Goal: Transaction & Acquisition: Purchase product/service

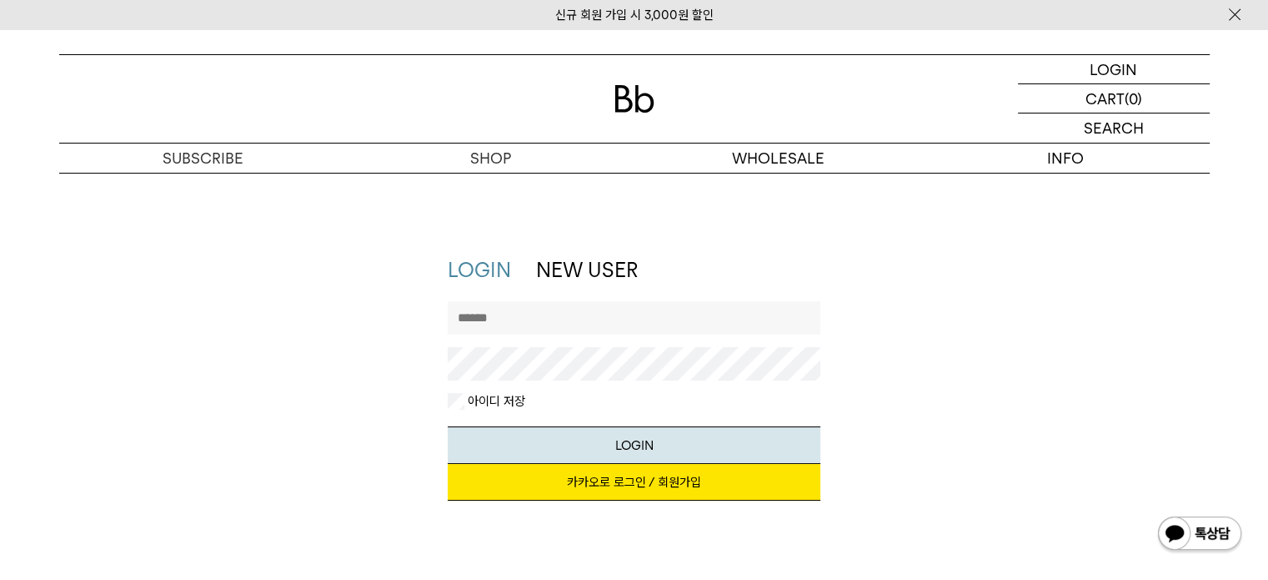
click at [568, 326] on input "text" at bounding box center [634, 317] width 373 height 33
click at [600, 486] on link "카카오로 로그인 / 회원가입" at bounding box center [634, 482] width 373 height 37
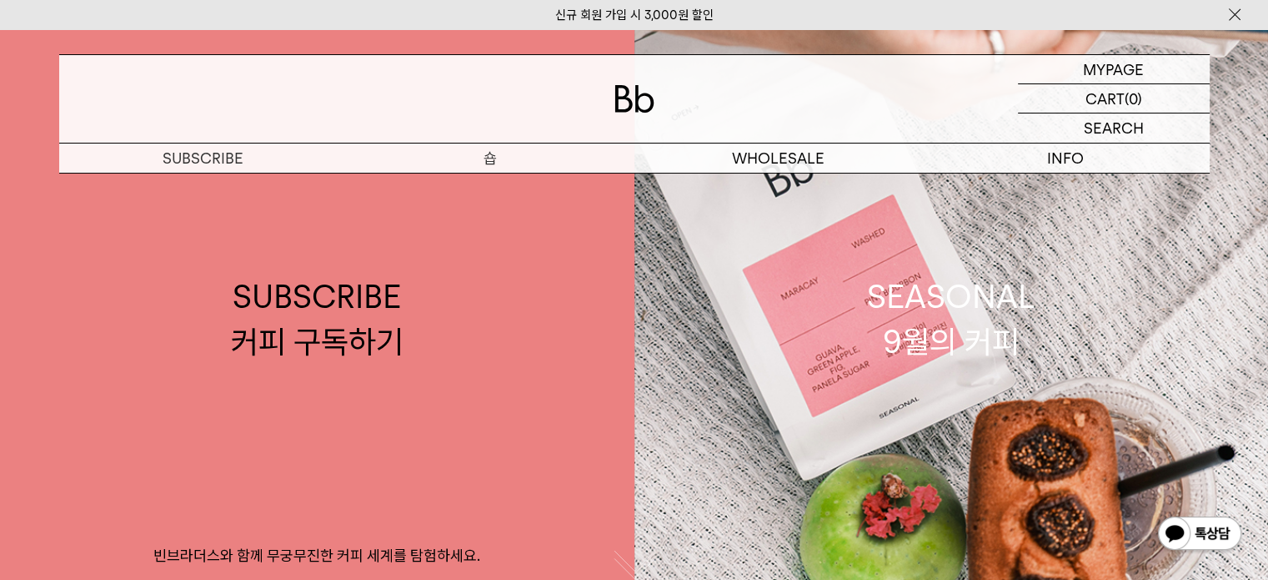
click at [512, 162] on p "숍" at bounding box center [491, 157] width 288 height 29
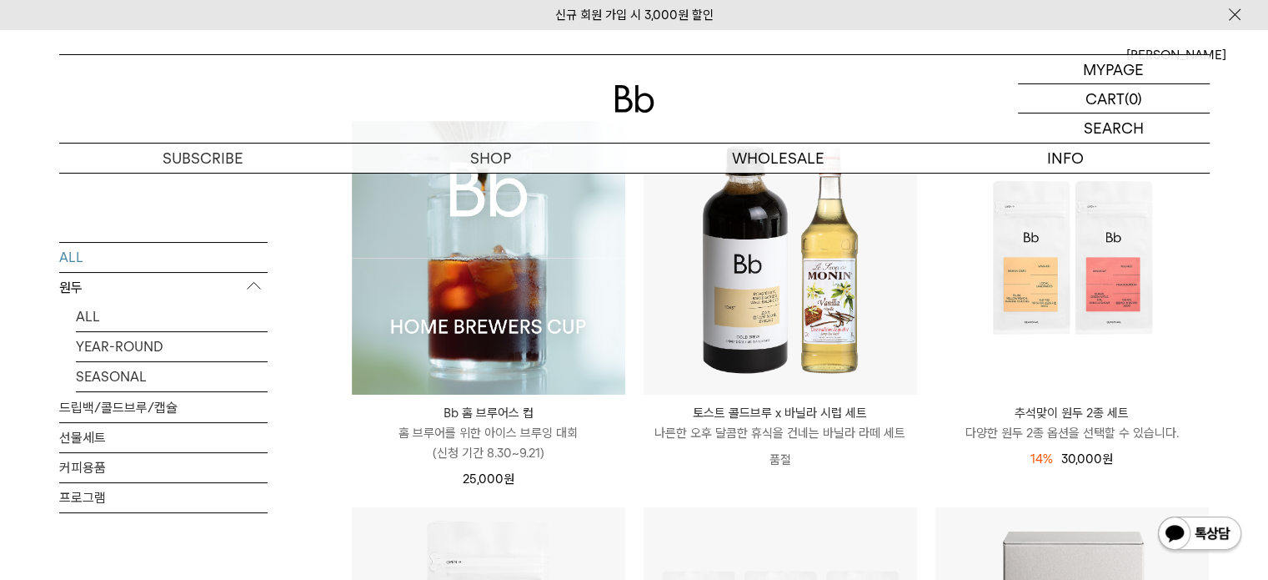
click at [527, 394] on div "Bb 홈 브루어스 컵 Bb HOME BREWERS CUP 홈 브루어를 위한 아이스 브루잉 대회 (신청 기간 8.30~9.21) 25,000 원" at bounding box center [489, 441] width 274 height 94
click at [527, 339] on img at bounding box center [489, 258] width 274 height 274
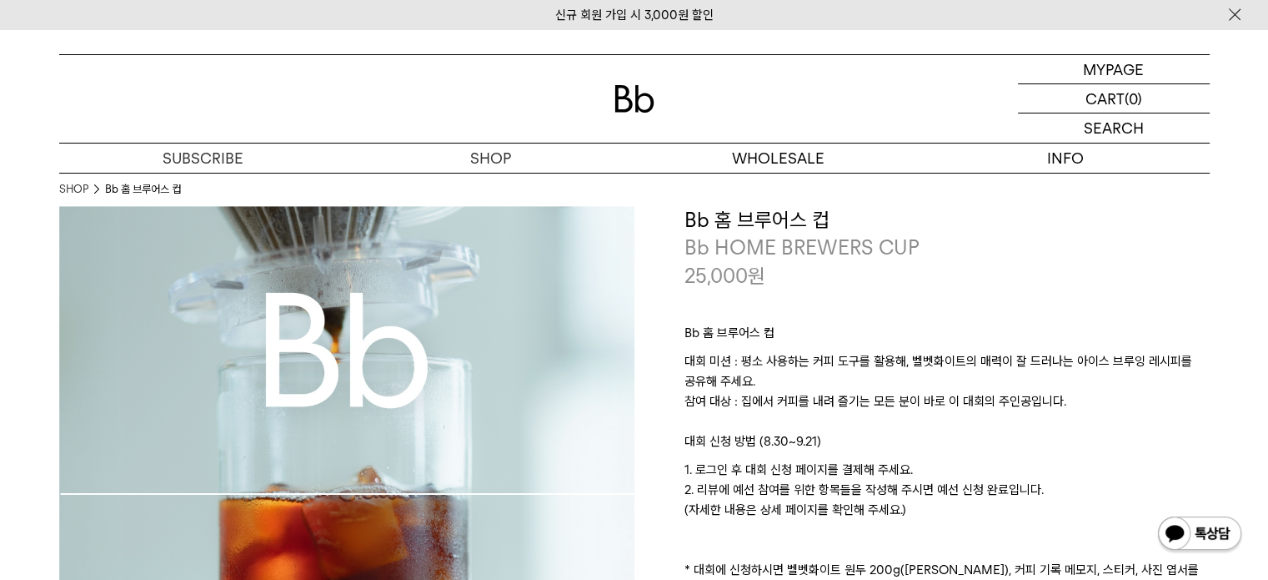
click at [376, 346] on img at bounding box center [346, 493] width 575 height 575
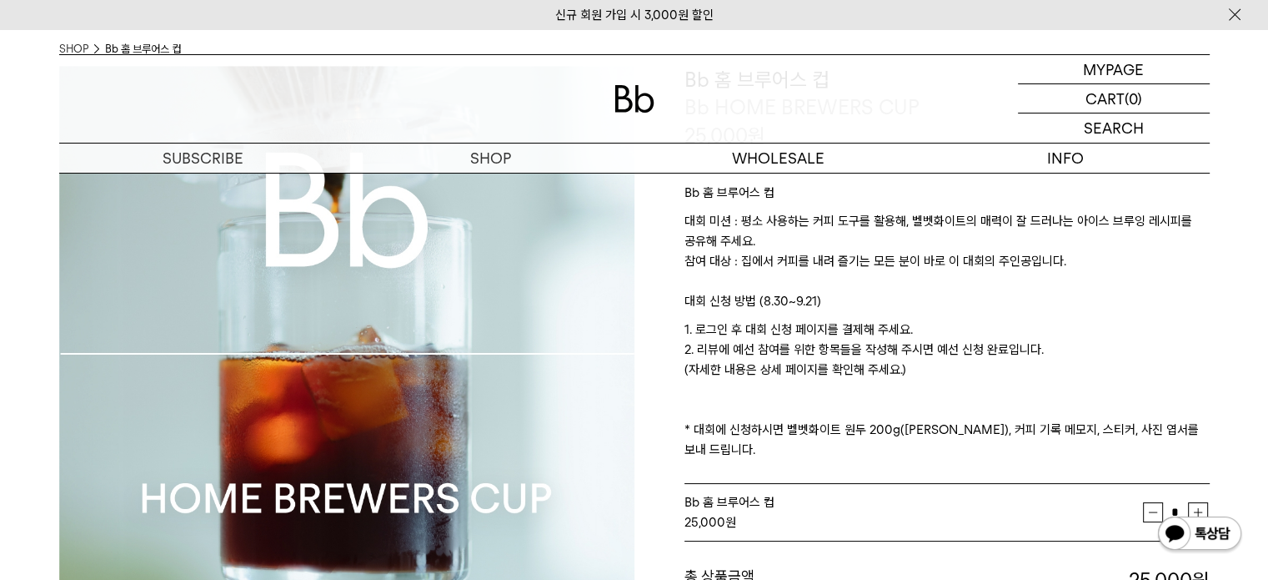
scroll to position [417, 0]
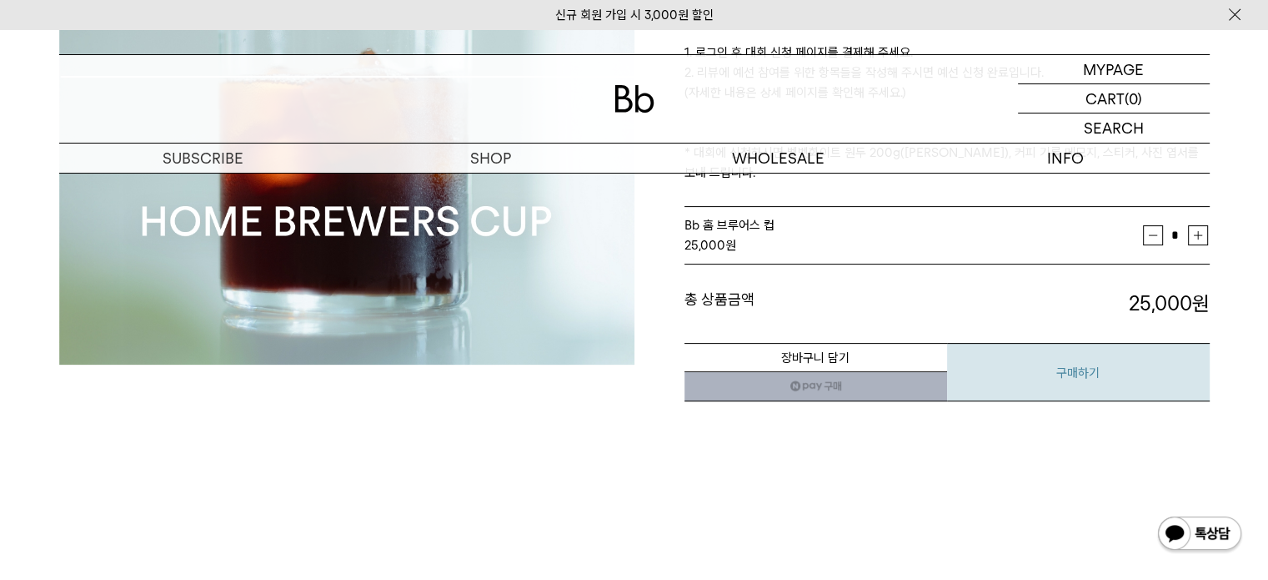
click at [1008, 343] on button "구매하기" at bounding box center [1078, 372] width 263 height 58
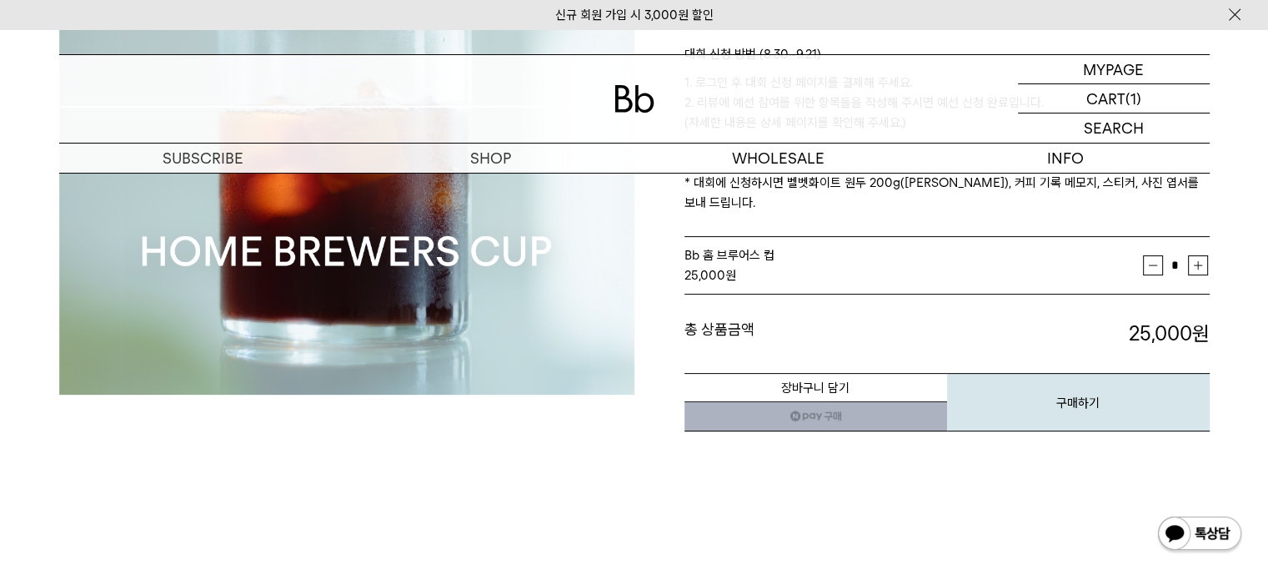
click at [844, 406] on link "네이버페이 구매하기" at bounding box center [816, 416] width 263 height 30
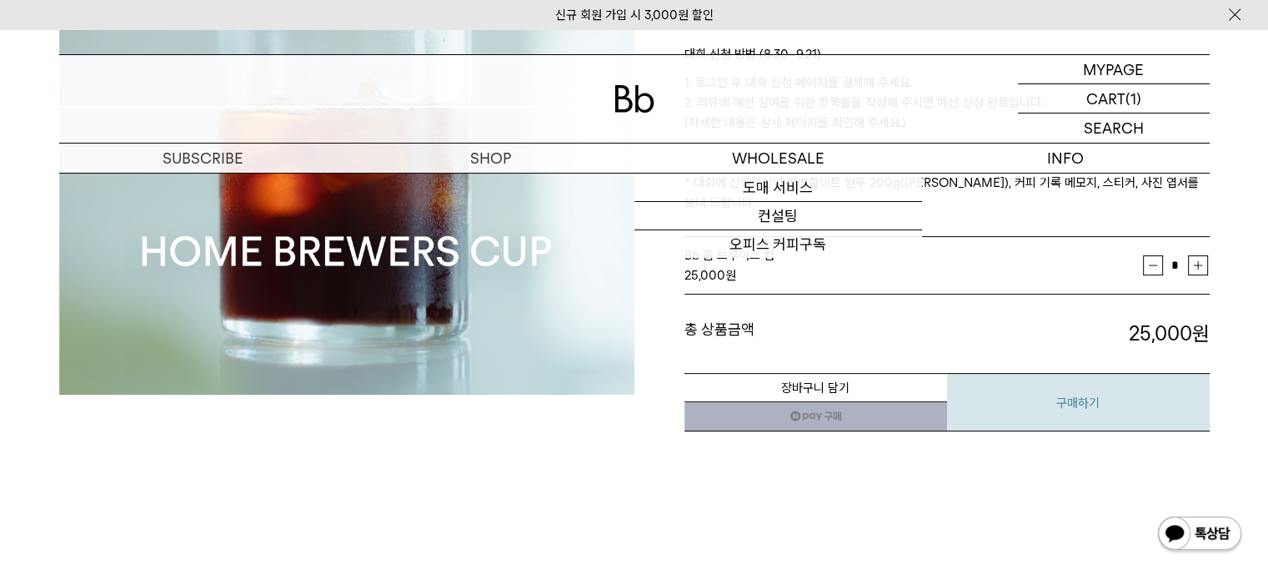
click at [1083, 373] on button "구매하기" at bounding box center [1078, 402] width 263 height 58
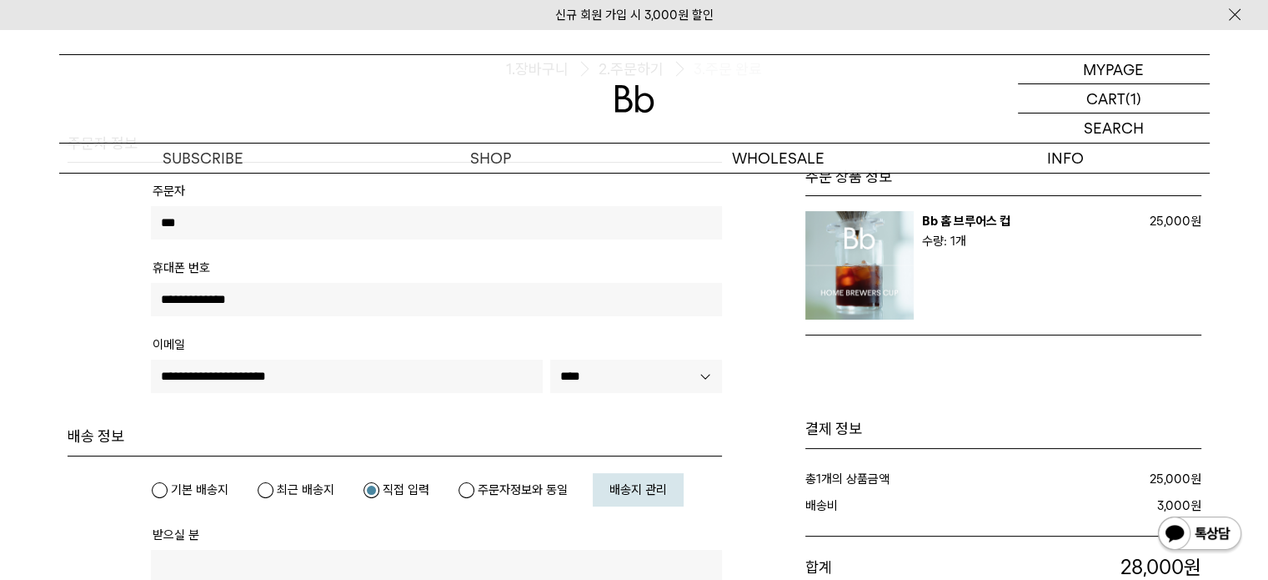
scroll to position [334, 0]
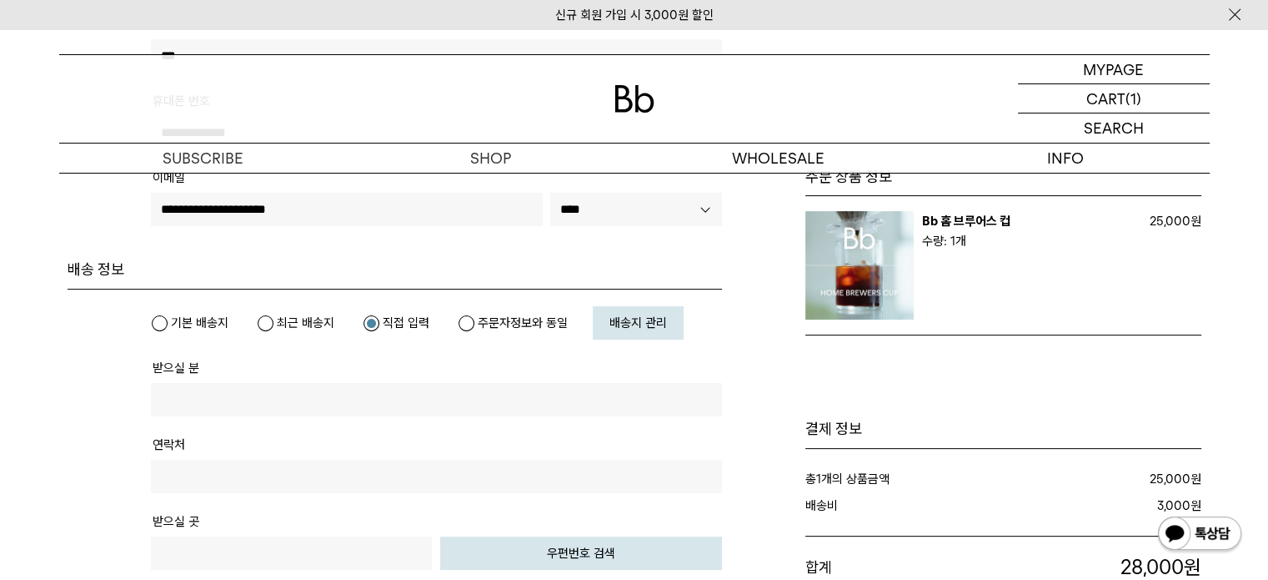
click at [634, 327] on span "배송지 관리" at bounding box center [639, 322] width 58 height 15
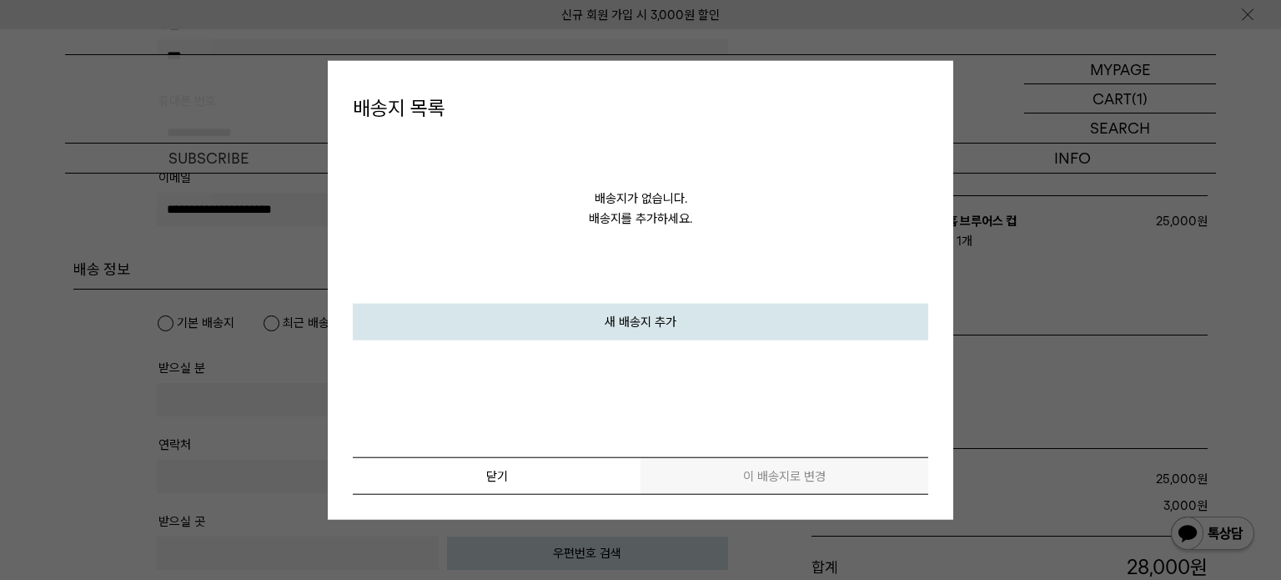
click at [600, 306] on link "새 배송지 추가" at bounding box center [640, 322] width 575 height 37
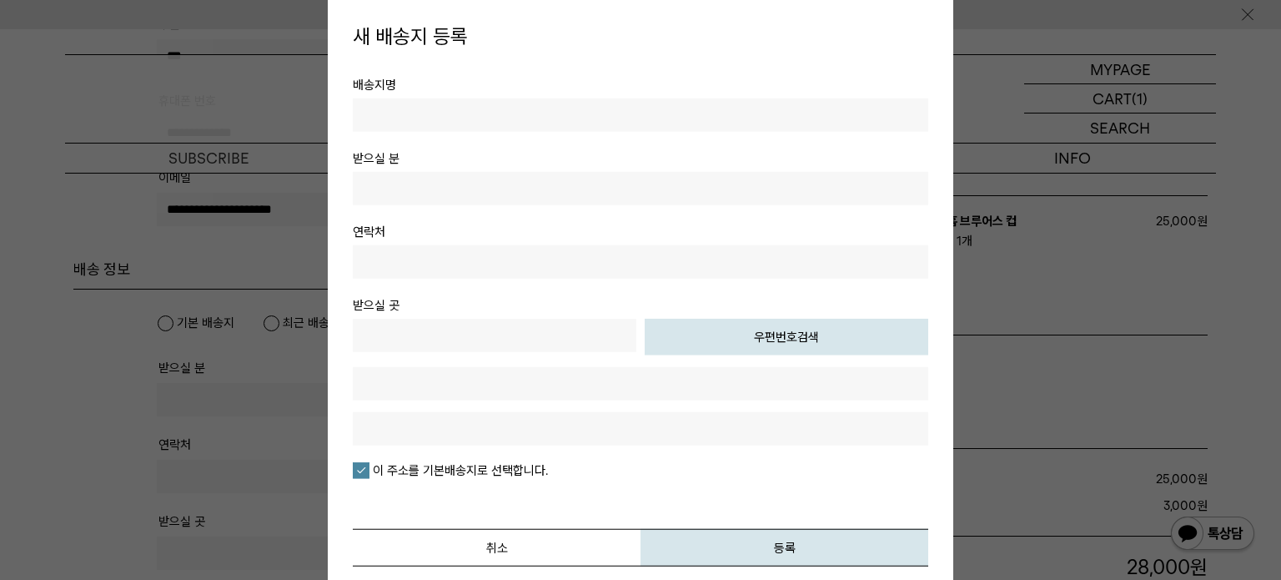
click at [564, 119] on input "text" at bounding box center [640, 114] width 575 height 33
type input "*"
type input "******"
type input "***"
type input "**********"
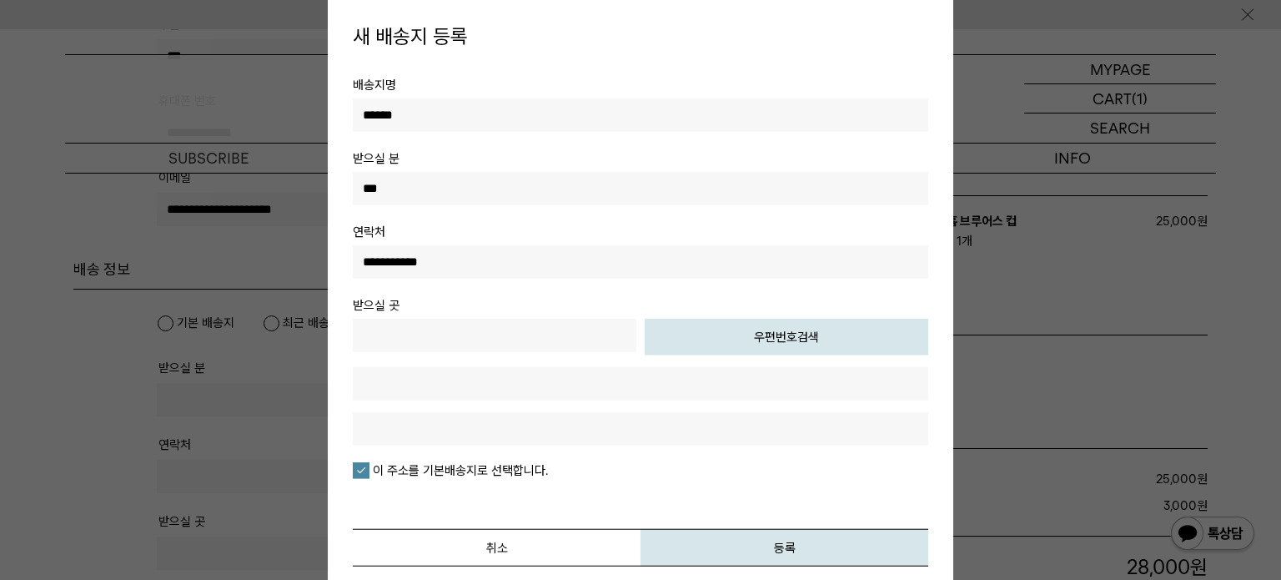
click at [719, 336] on button "우편번호검색" at bounding box center [787, 337] width 284 height 37
type input "*****"
type input "**********"
click at [485, 425] on input "text" at bounding box center [640, 428] width 575 height 33
type input "*********"
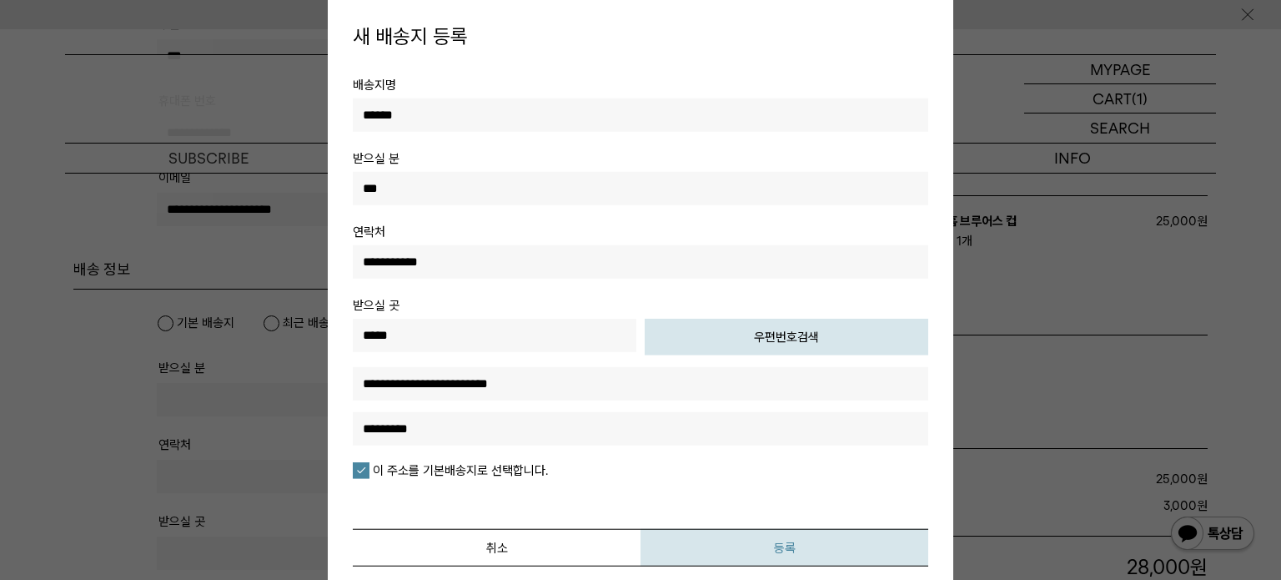
click at [745, 539] on button "등록" at bounding box center [784, 548] width 288 height 38
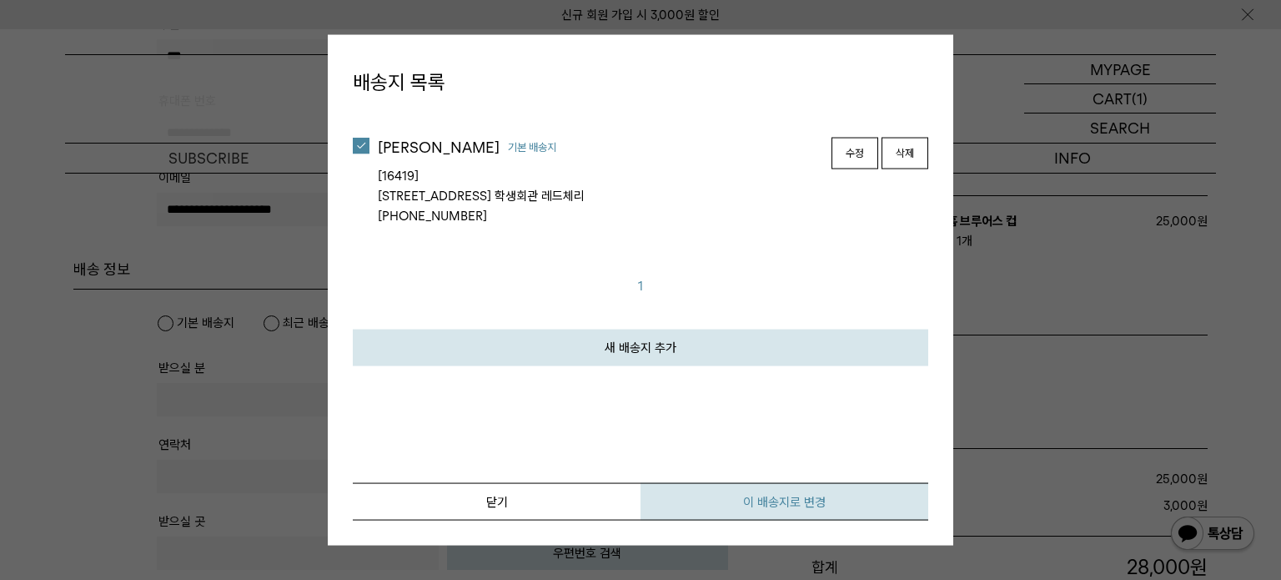
click at [739, 505] on button "이 배송지로 변경" at bounding box center [784, 502] width 288 height 38
type input "***"
type input "**********"
type input "*****"
type input "**********"
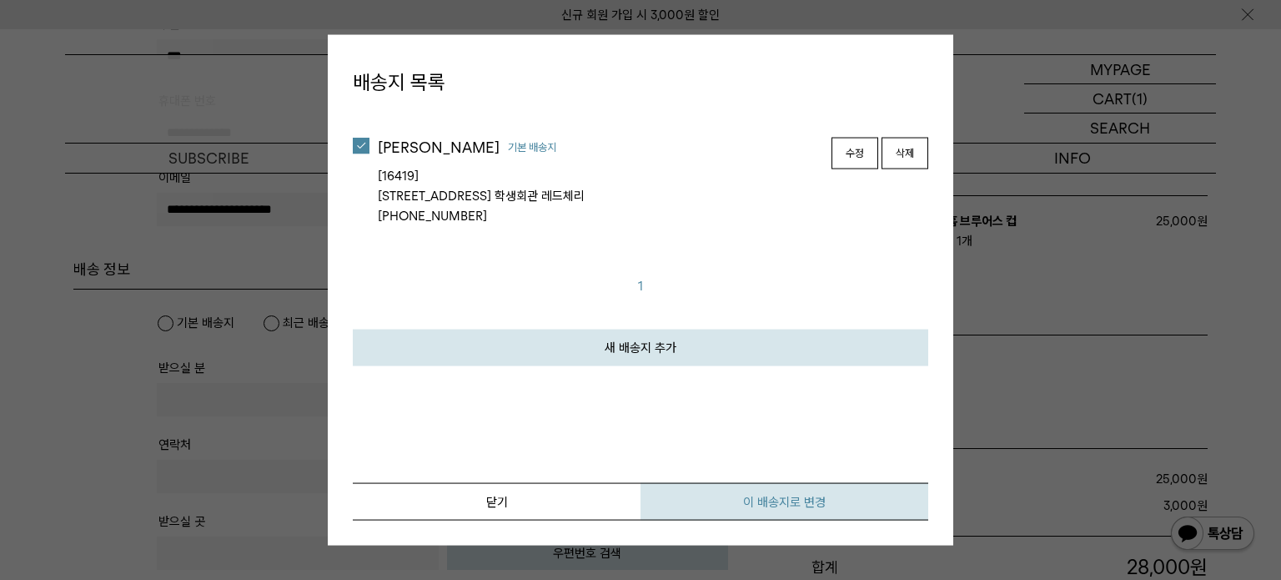
type input "*********"
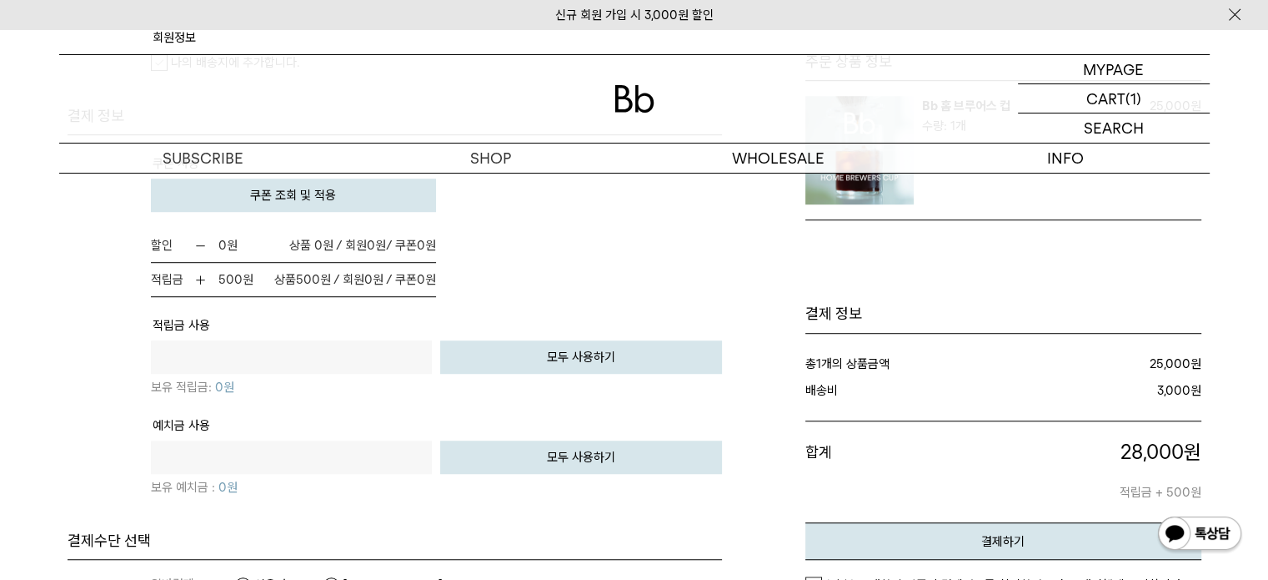
scroll to position [1178, 0]
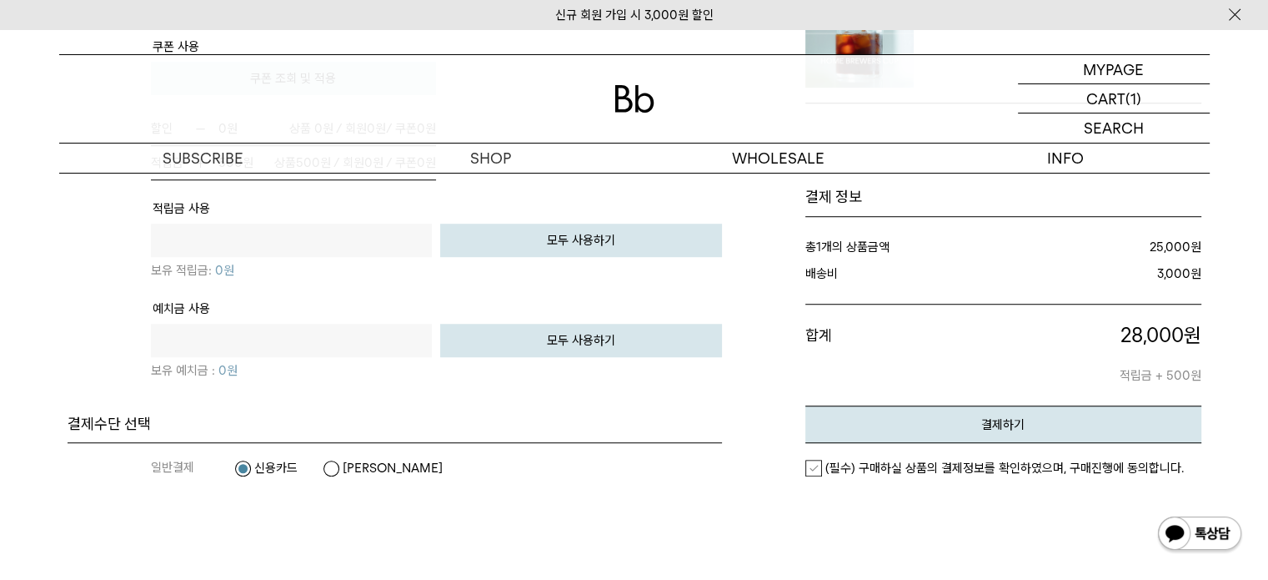
click at [344, 460] on label "카카오페이" at bounding box center [383, 468] width 120 height 17
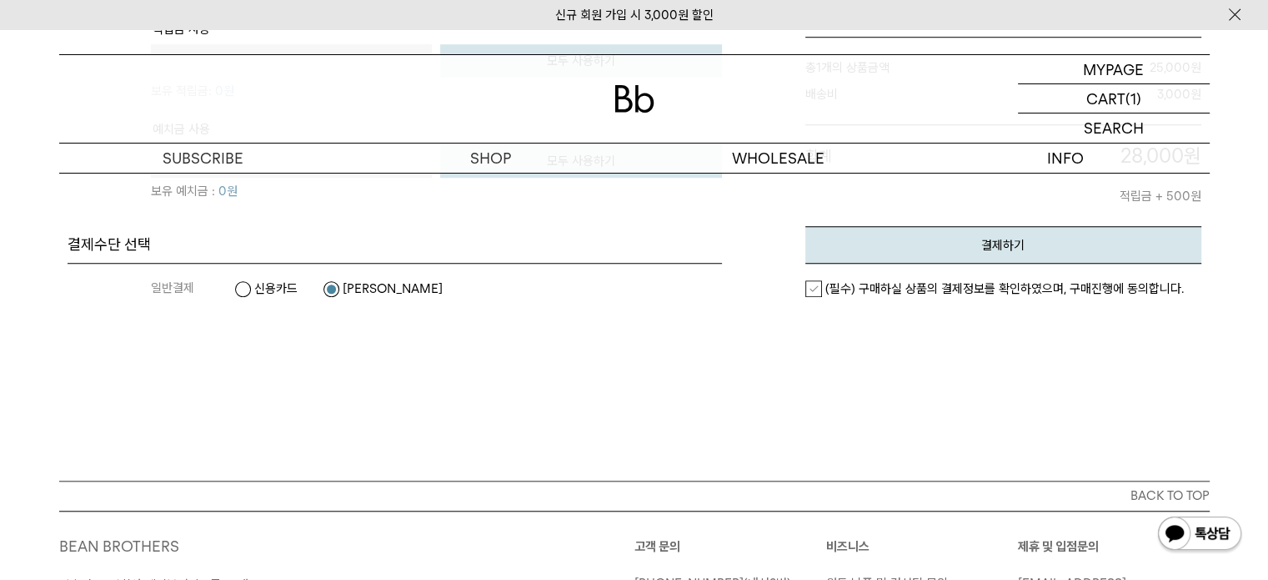
scroll to position [1354, 0]
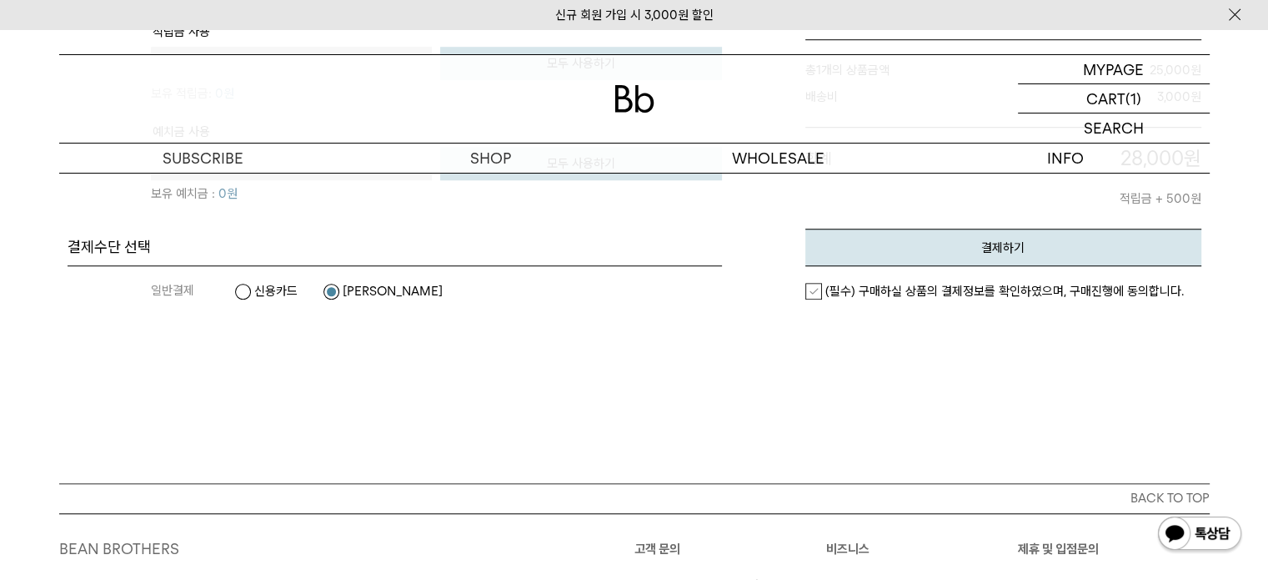
click at [820, 283] on label "(필수) 구매하실 상품의 결제정보를 확인하였으며, 구매진행에 동의합니다." at bounding box center [995, 291] width 379 height 17
click at [925, 238] on button "결제하기" at bounding box center [1004, 248] width 396 height 38
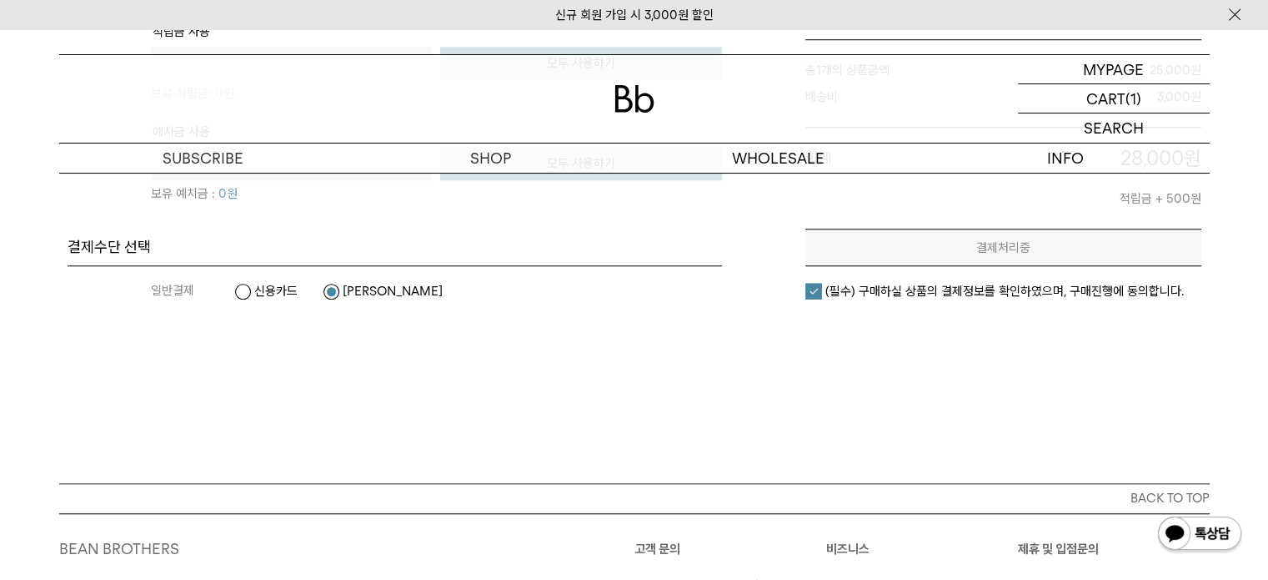
scroll to position [0, 0]
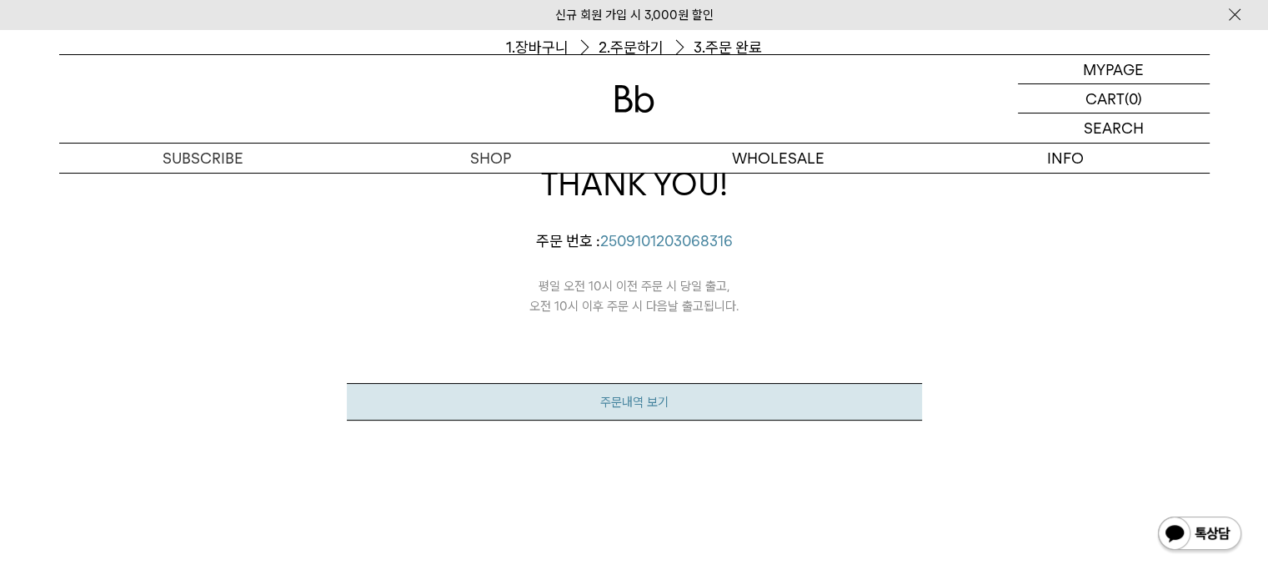
drag, startPoint x: 0, startPoint y: 0, endPoint x: 504, endPoint y: 409, distance: 649.2
click at [504, 409] on link "주문내역 보기" at bounding box center [634, 402] width 575 height 38
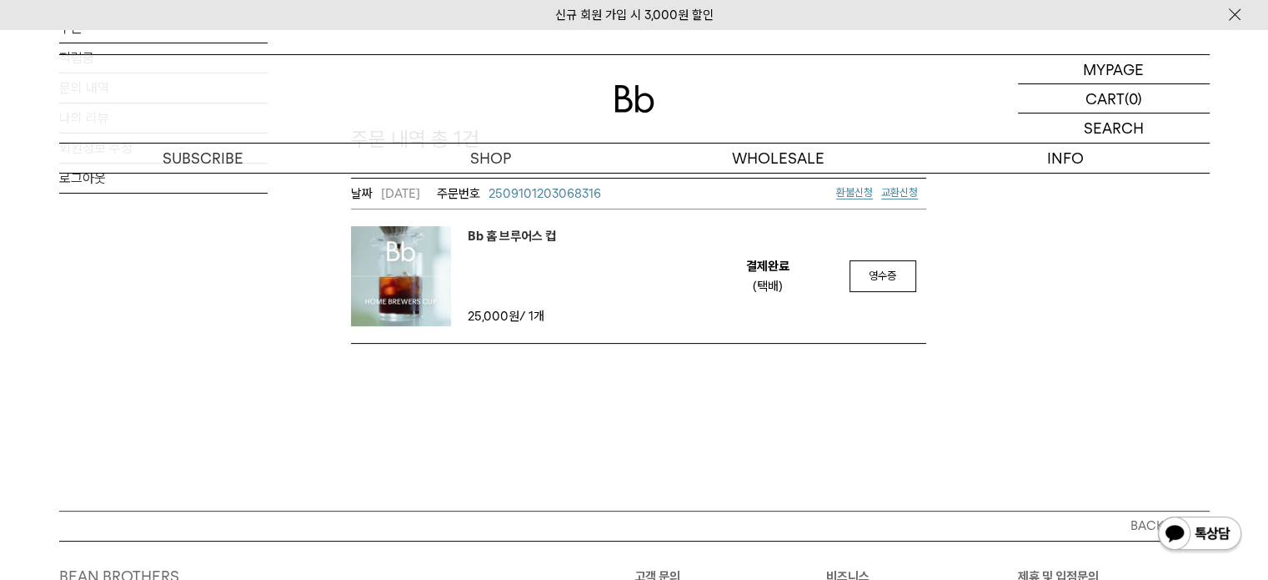
scroll to position [315, 0]
click at [428, 289] on img at bounding box center [401, 274] width 100 height 100
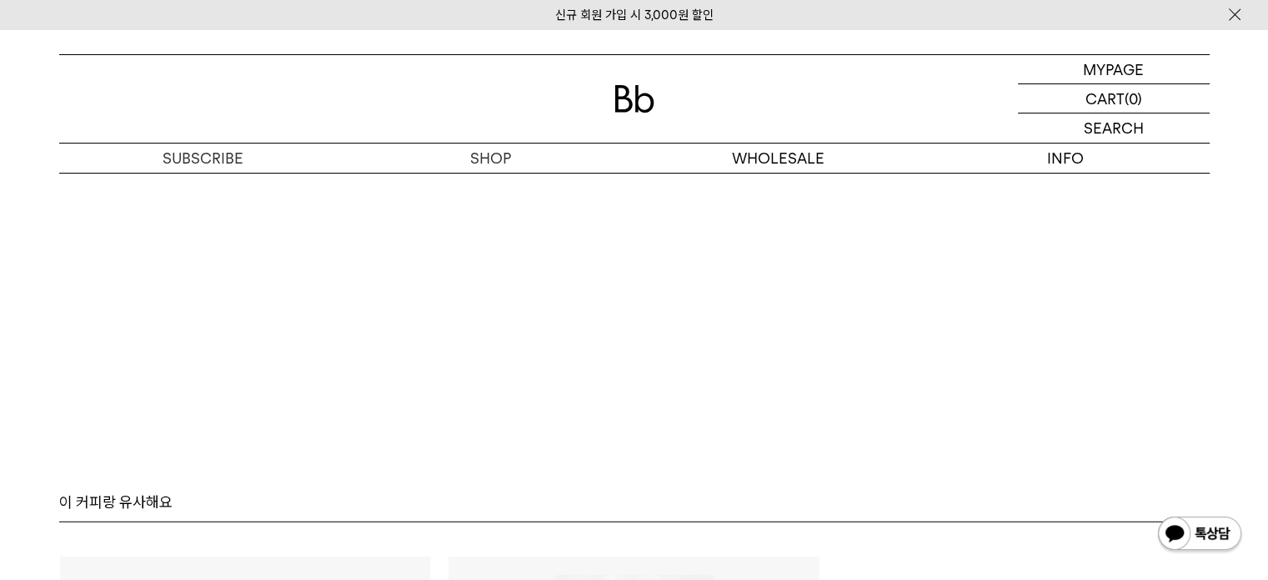
scroll to position [10820, 0]
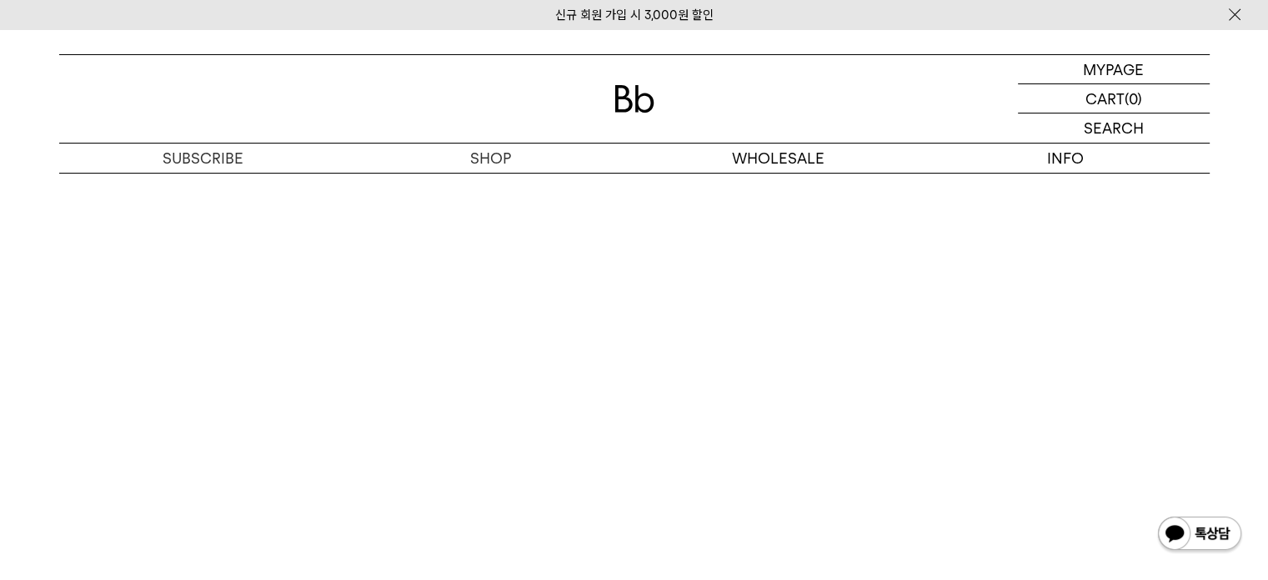
scroll to position [10693, 0]
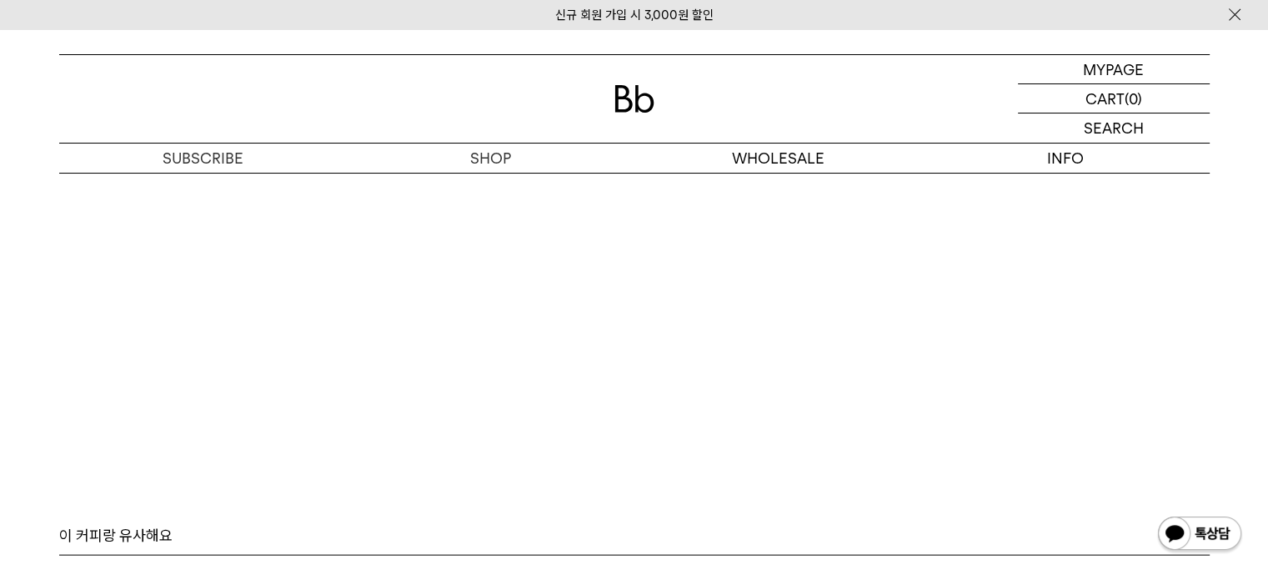
scroll to position [9729, 0]
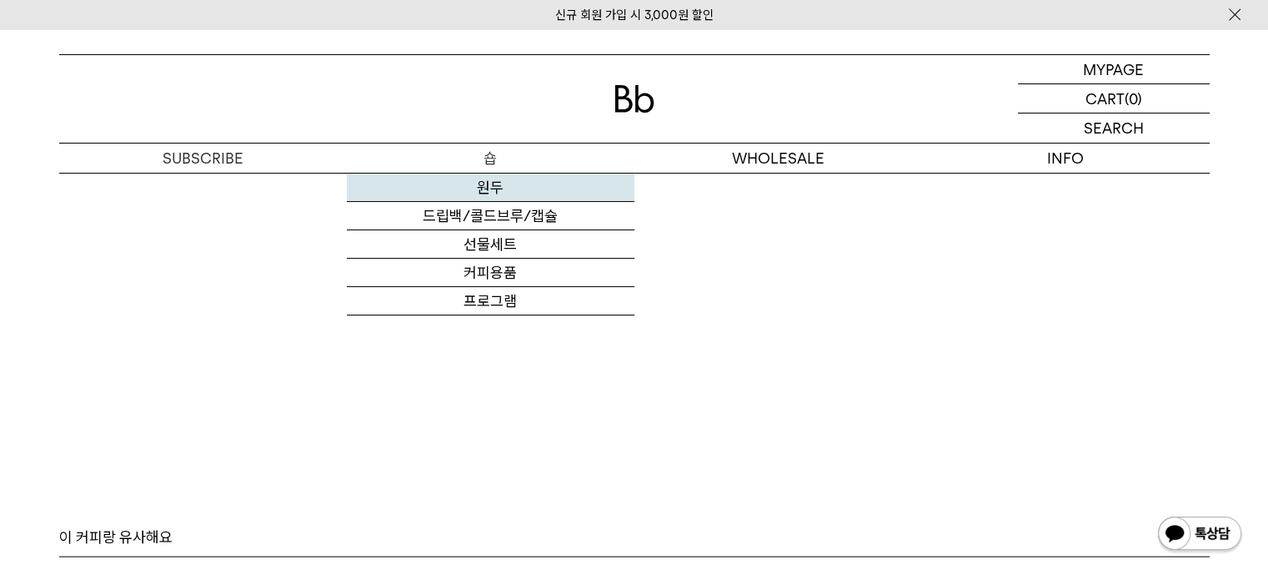
click at [504, 199] on link "원두" at bounding box center [491, 187] width 288 height 28
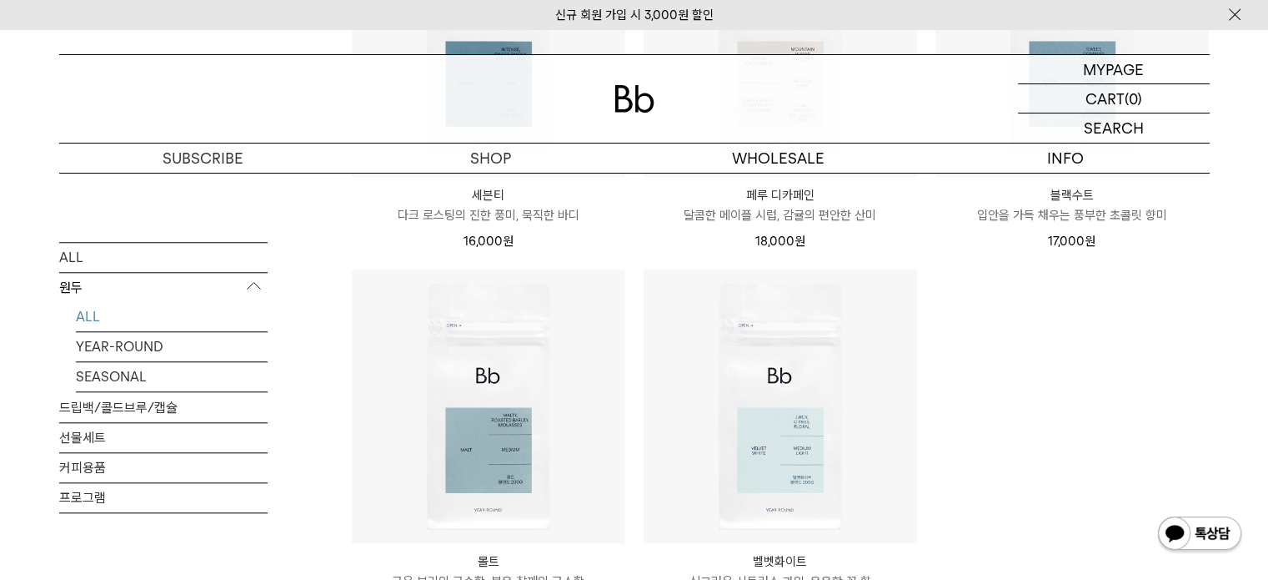
scroll to position [1751, 0]
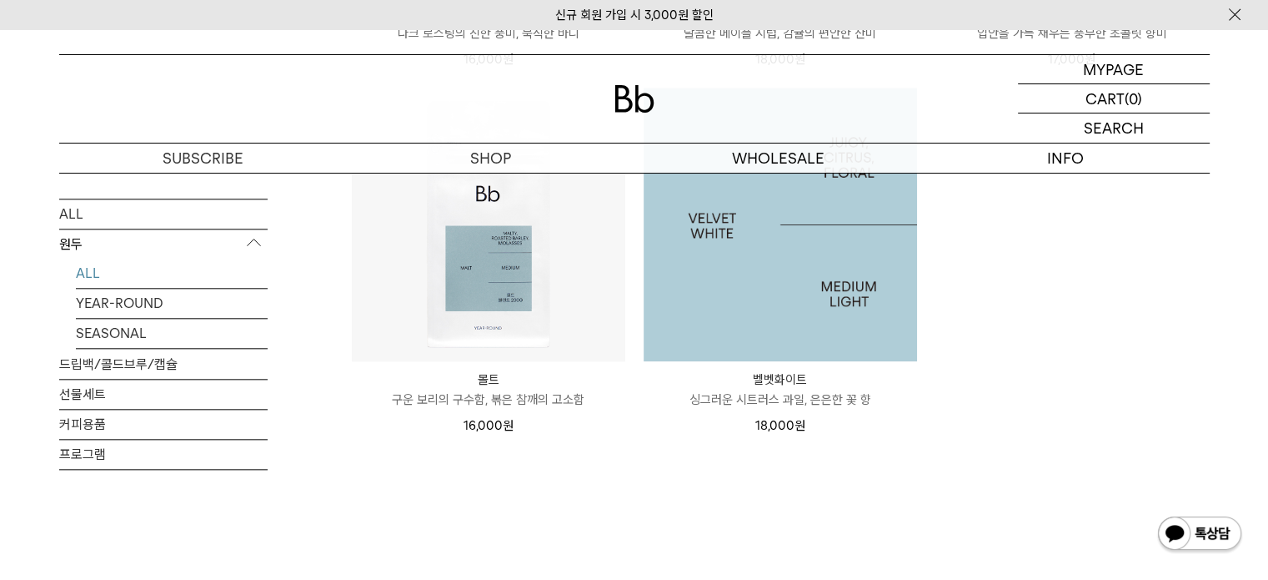
click at [778, 309] on img at bounding box center [781, 225] width 274 height 274
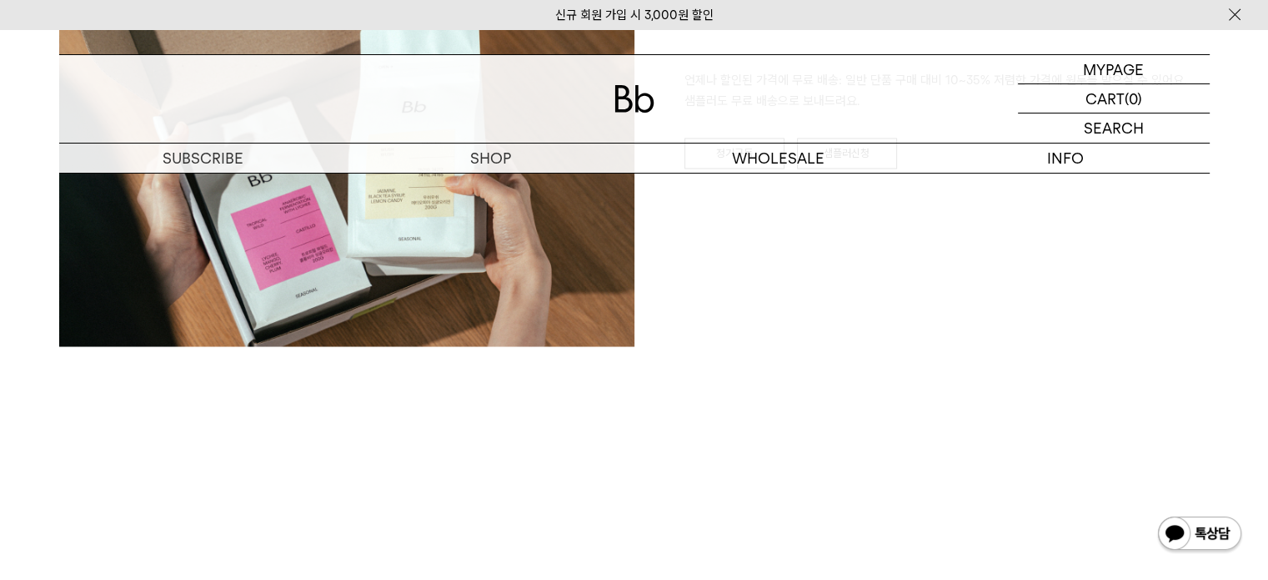
scroll to position [2919, 0]
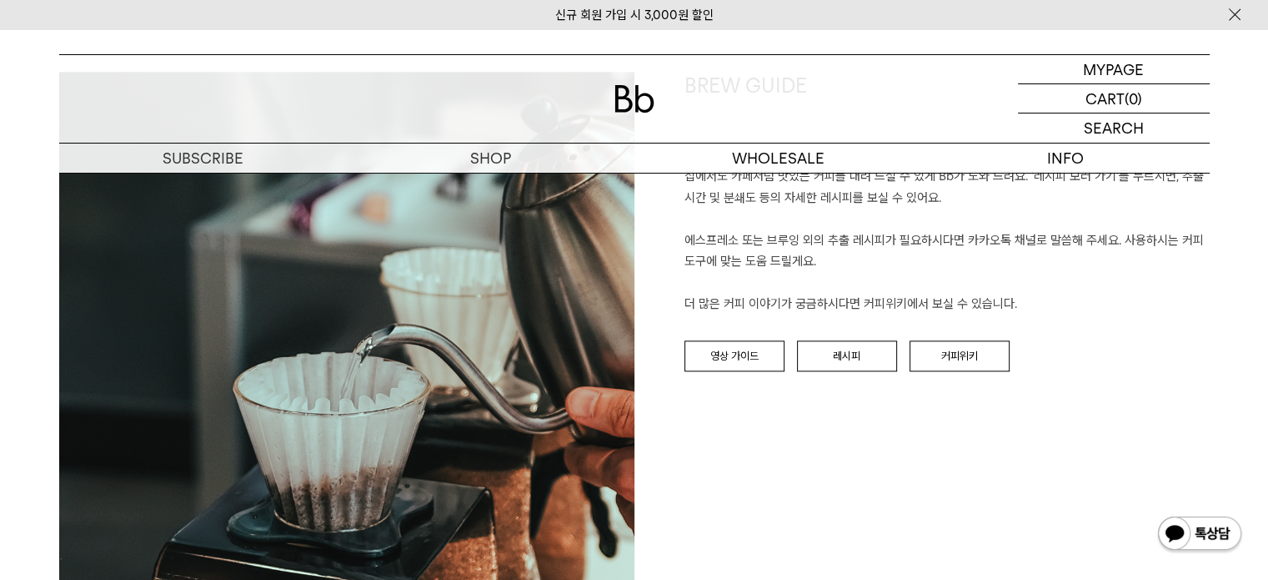
scroll to position [1751, 0]
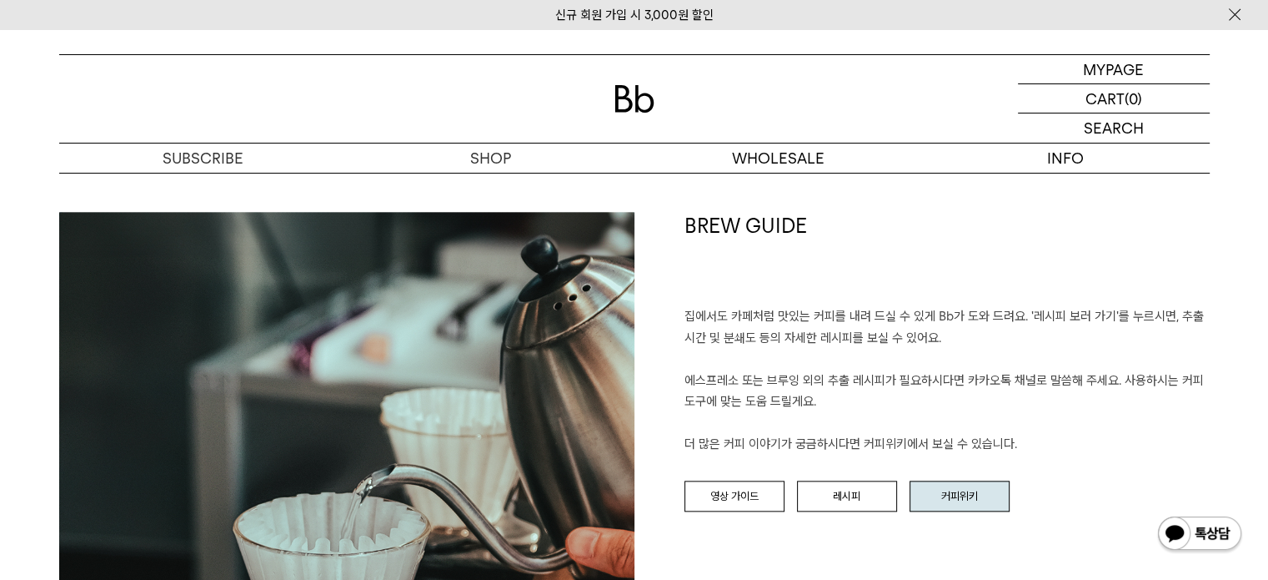
click at [964, 490] on link "커피위키" at bounding box center [960, 496] width 100 height 32
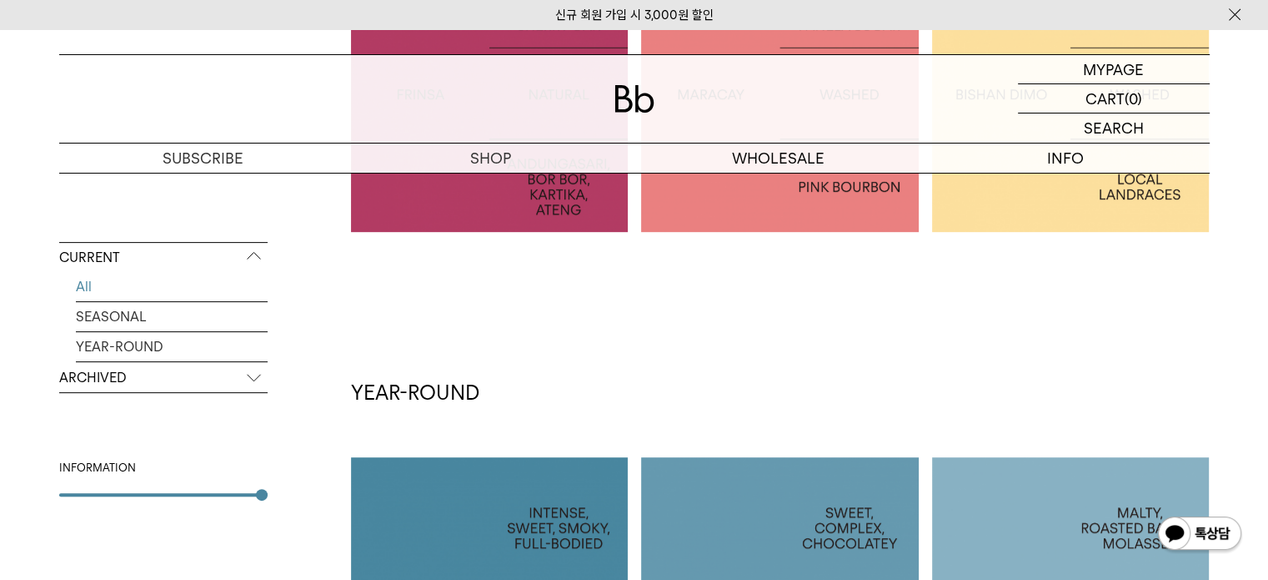
scroll to position [334, 0]
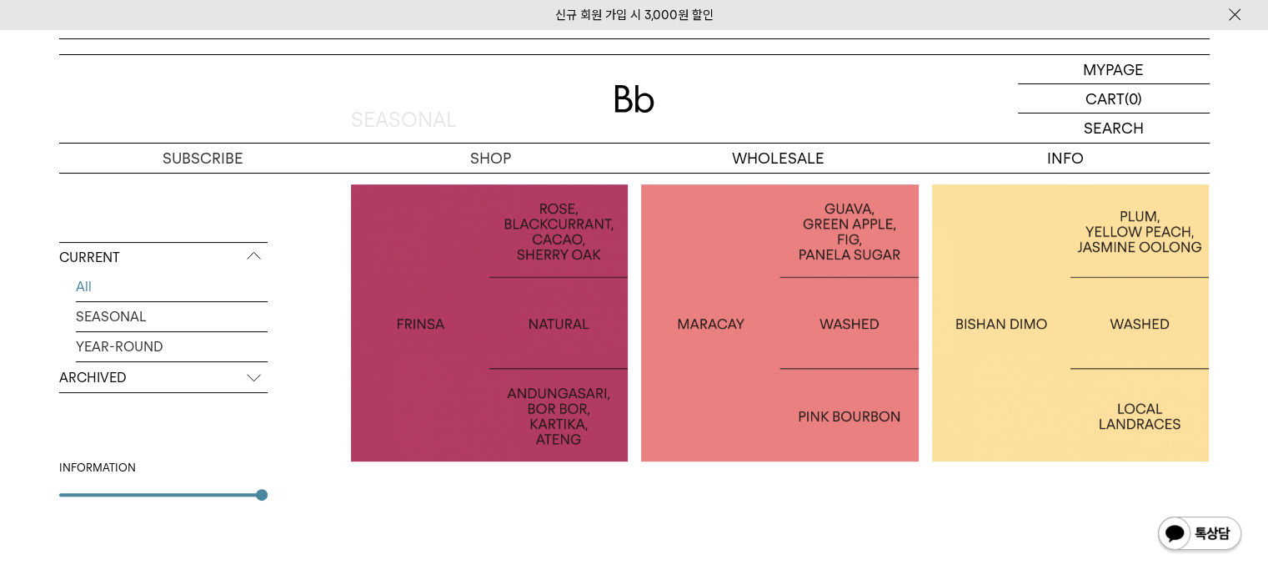
click at [260, 376] on p "ARCHIVED" at bounding box center [163, 378] width 208 height 30
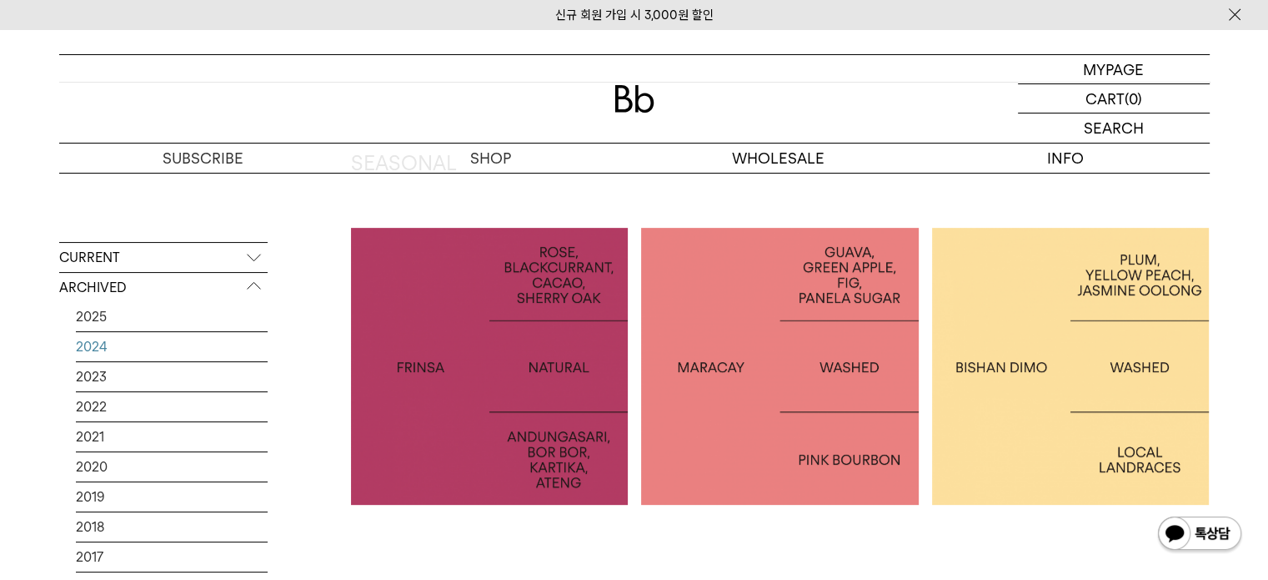
scroll to position [250, 0]
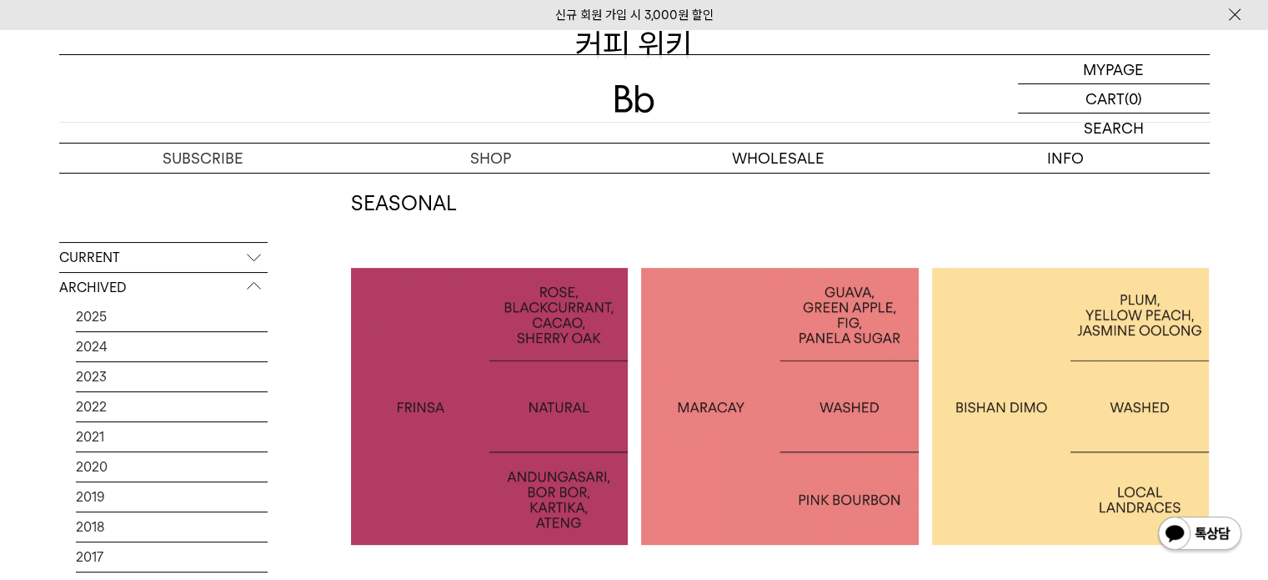
click at [1064, 372] on div at bounding box center [1071, 407] width 278 height 278
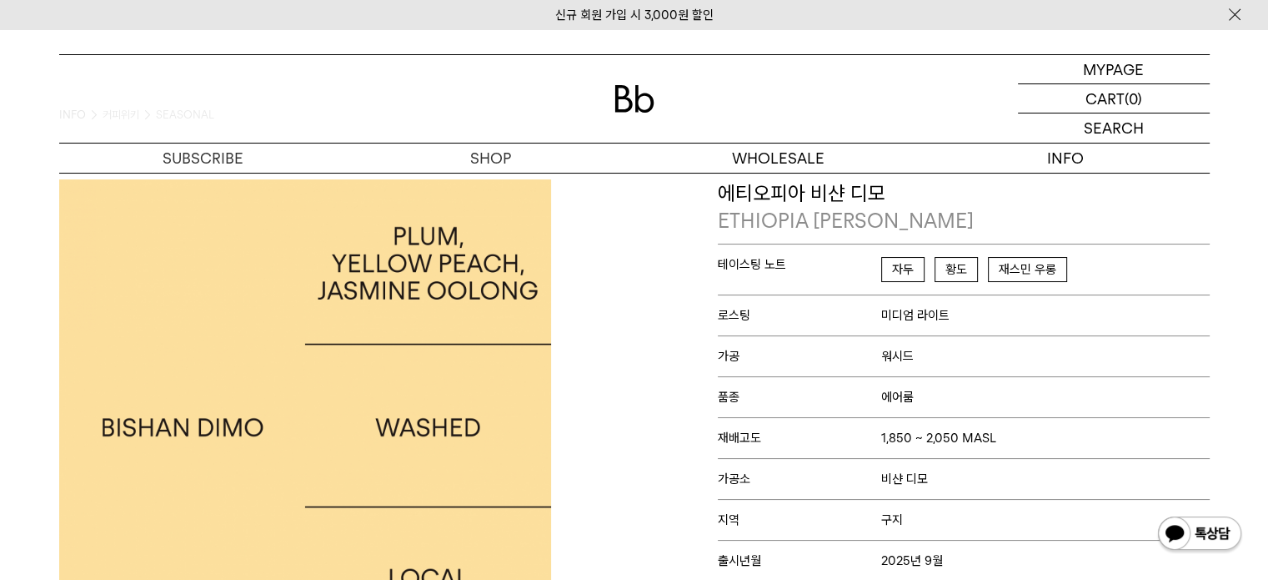
scroll to position [65, 0]
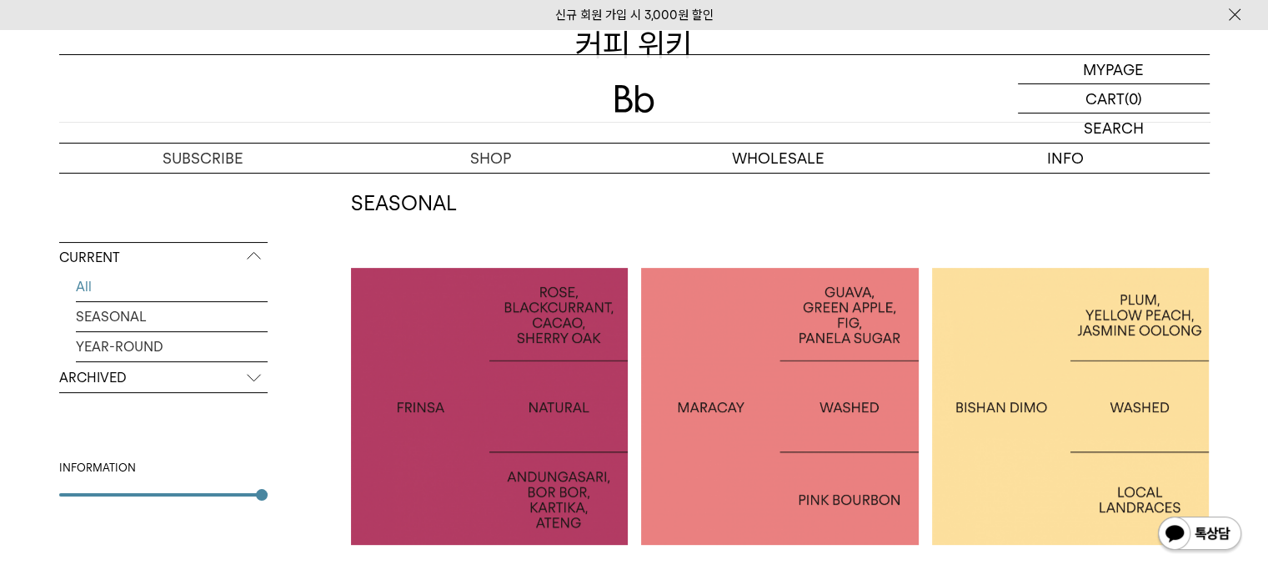
click at [113, 382] on p "ARCHIVED" at bounding box center [163, 378] width 208 height 30
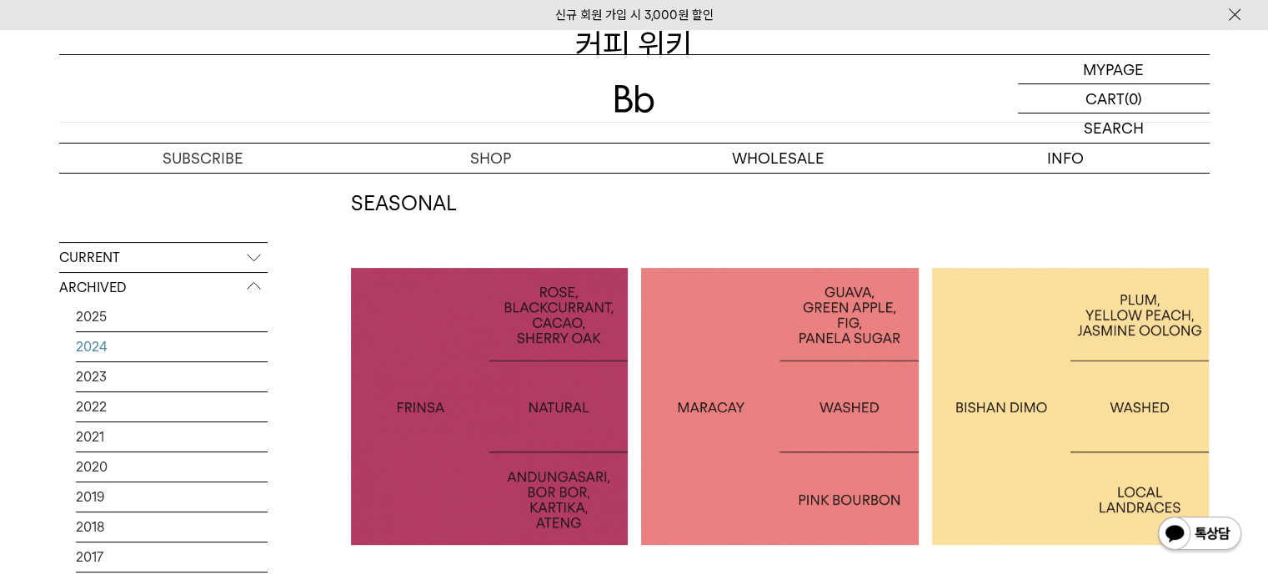
click at [113, 347] on link "2024" at bounding box center [172, 346] width 192 height 29
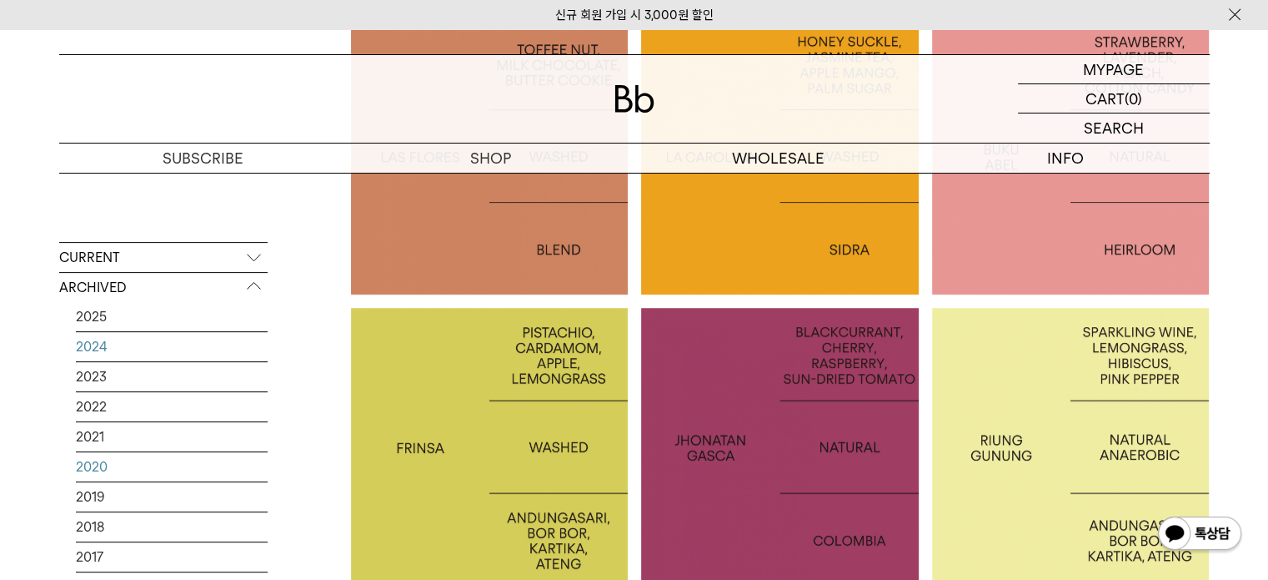
click at [107, 474] on link "2020" at bounding box center [172, 466] width 192 height 29
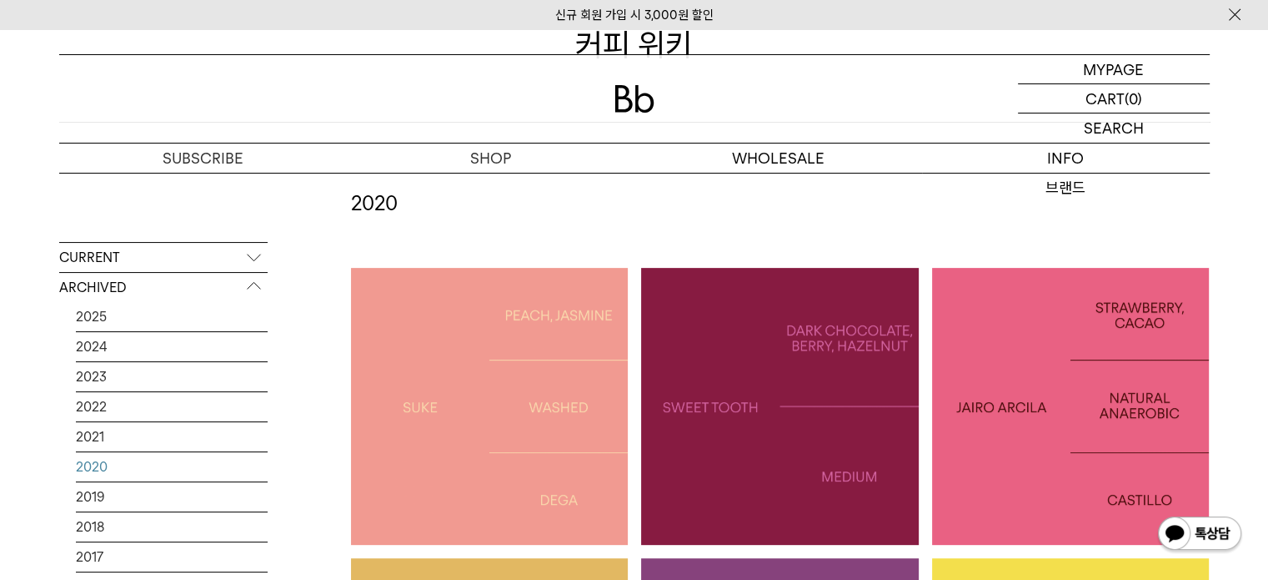
click at [1079, 216] on h2 "2020" at bounding box center [780, 203] width 859 height 28
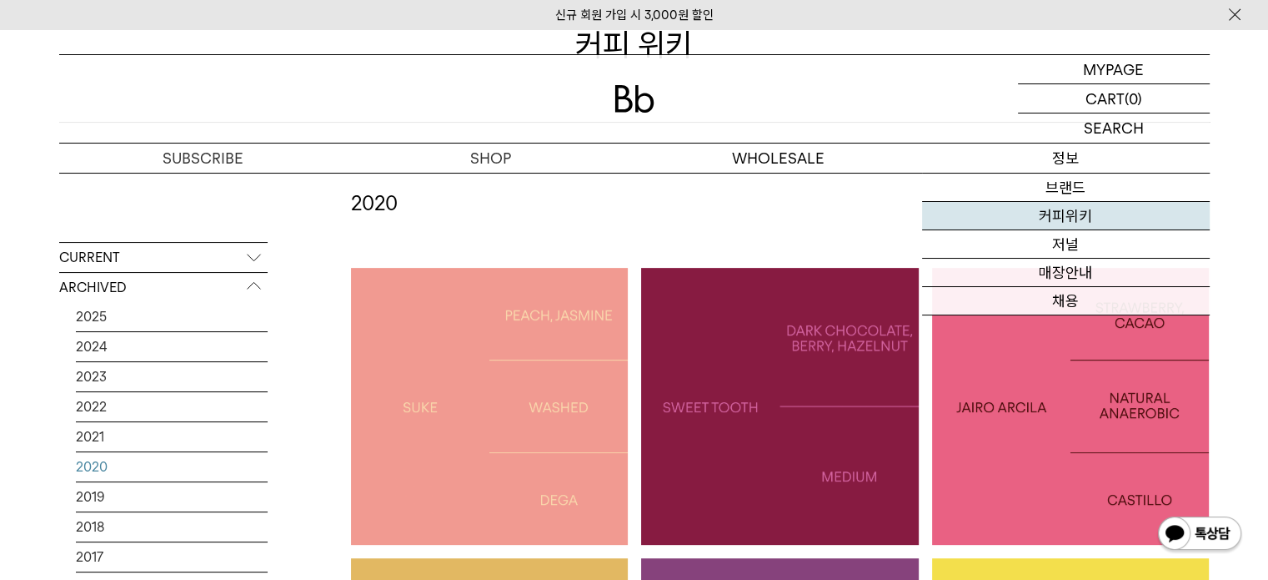
click at [1064, 212] on link "커피위키" at bounding box center [1066, 216] width 288 height 28
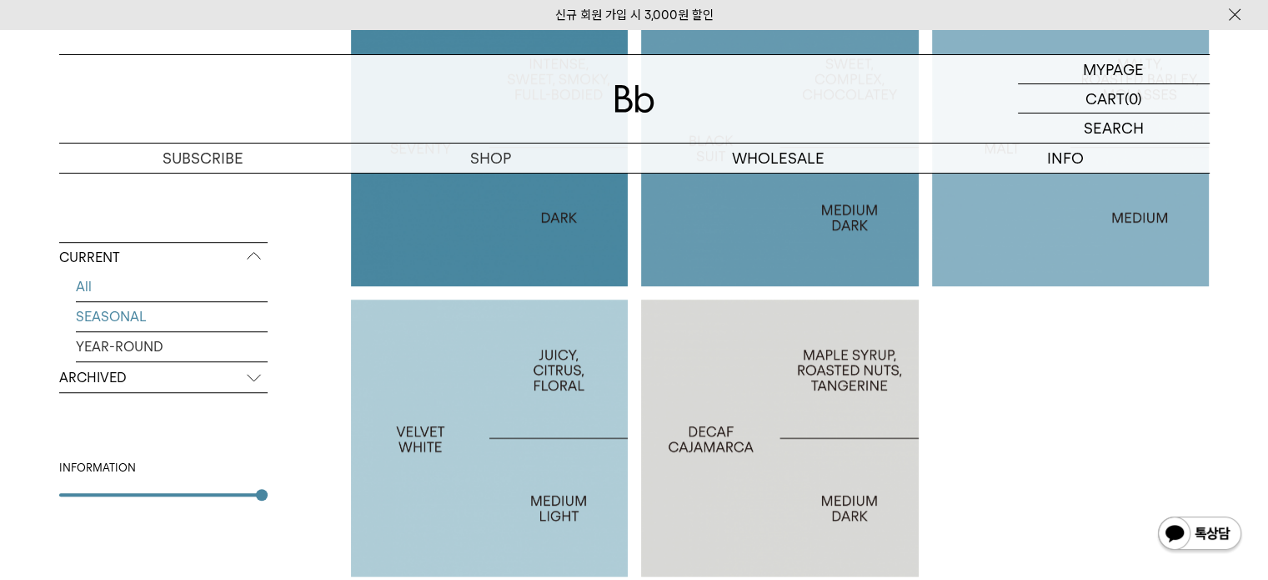
scroll to position [1001, 0]
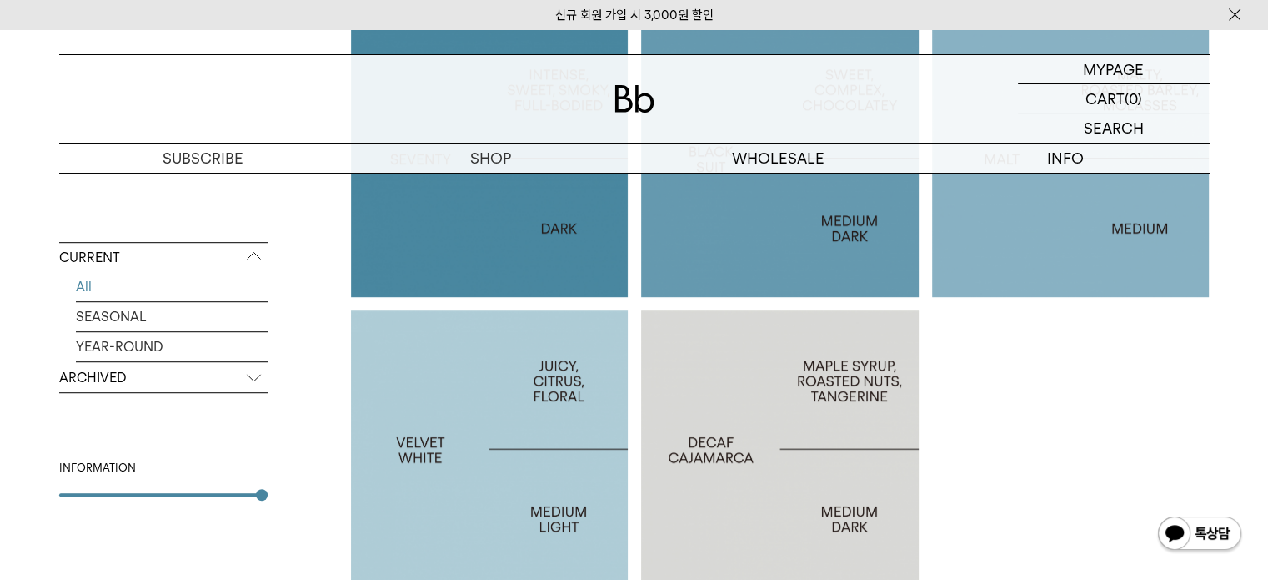
click at [109, 376] on p "ARCHIVED" at bounding box center [163, 378] width 208 height 30
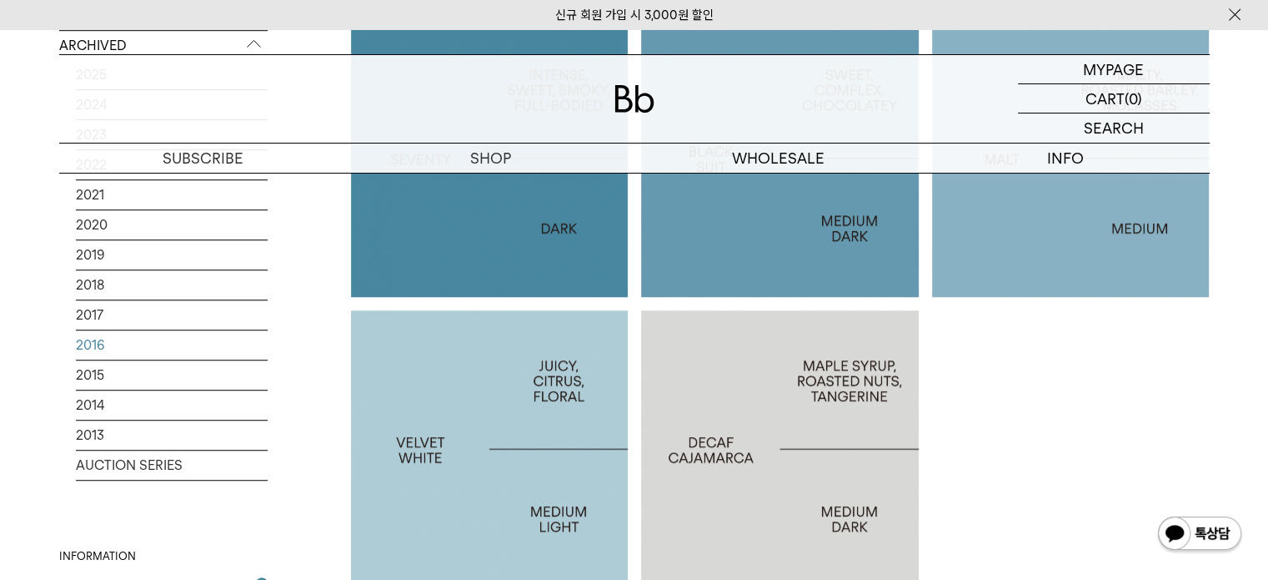
scroll to position [834, 0]
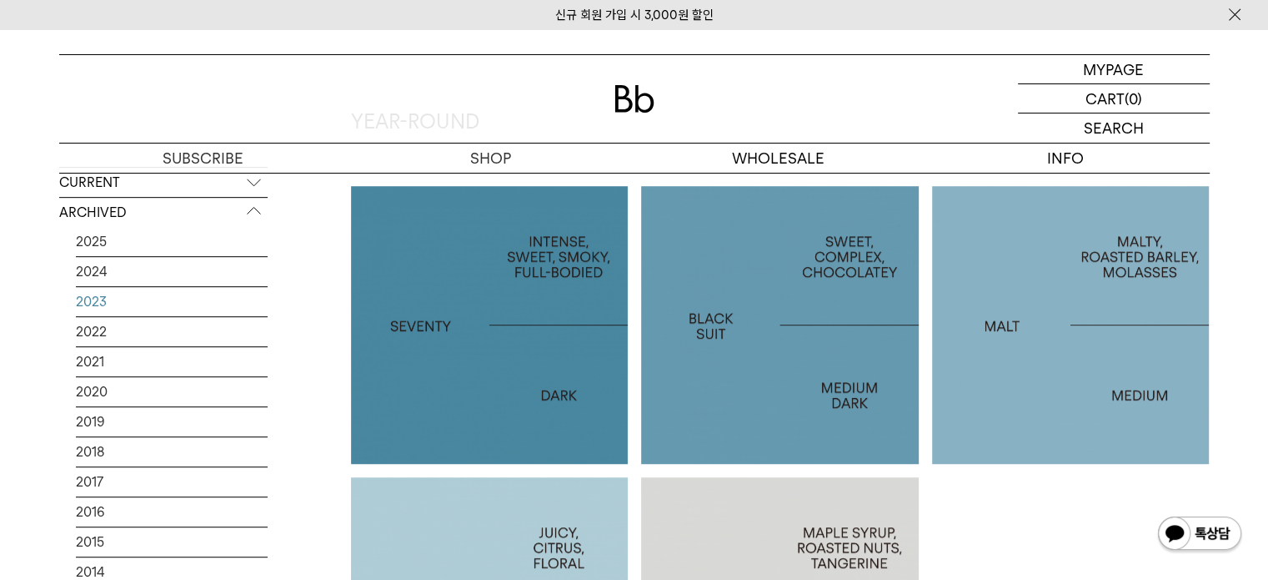
click at [98, 305] on link "2023" at bounding box center [172, 301] width 192 height 29
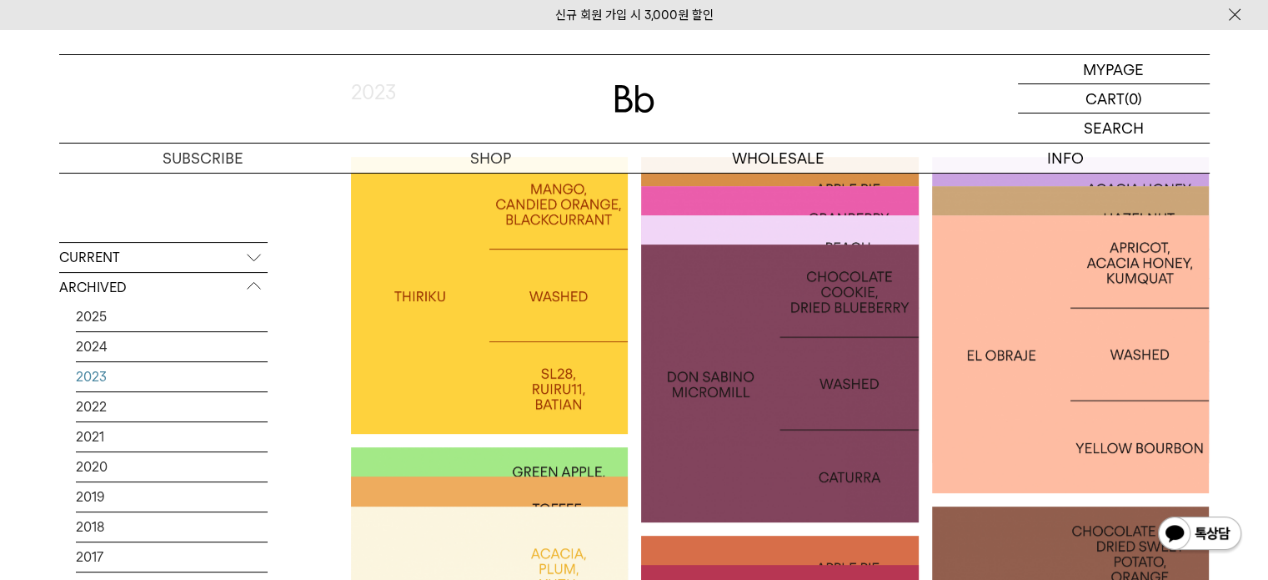
scroll to position [250, 0]
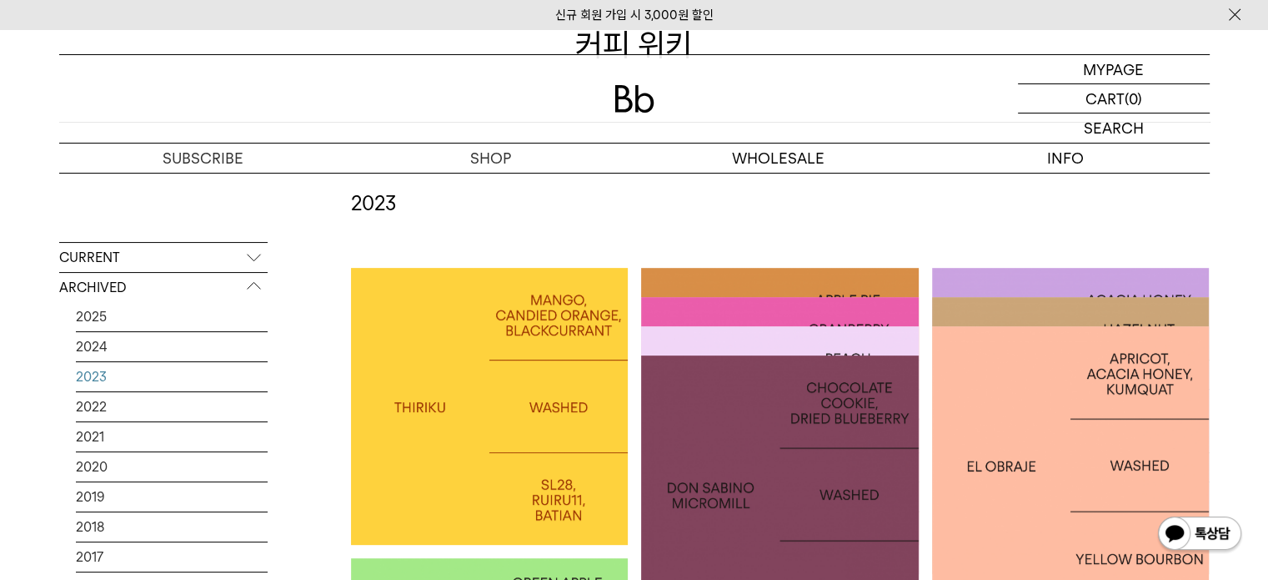
click at [871, 319] on div at bounding box center [780, 436] width 278 height 278
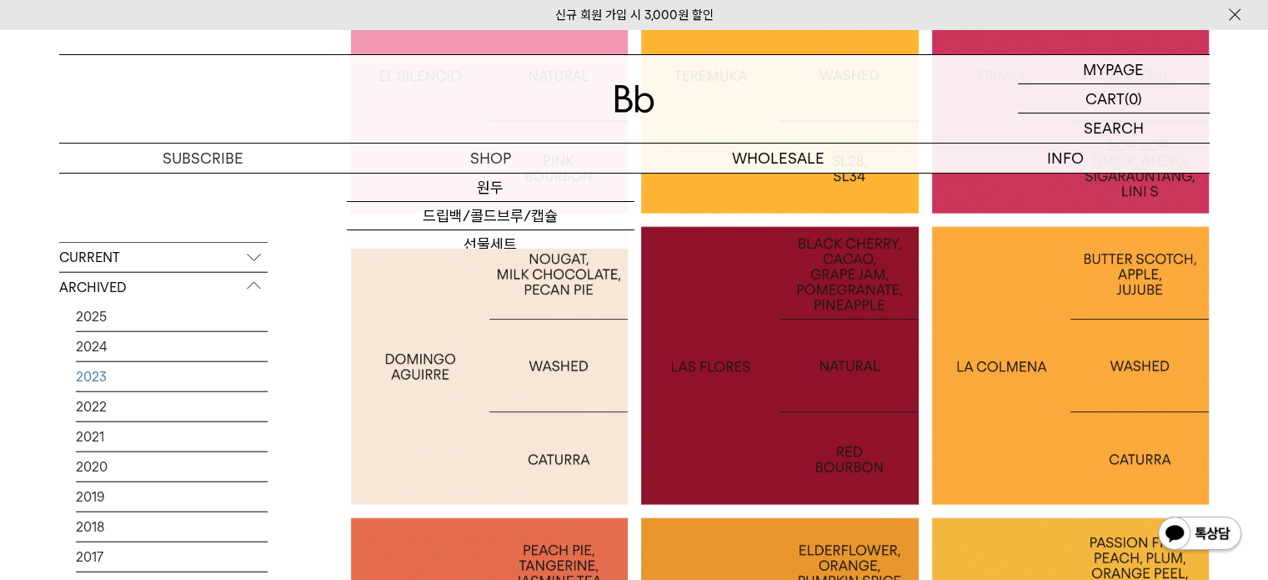
scroll to position [3836, 0]
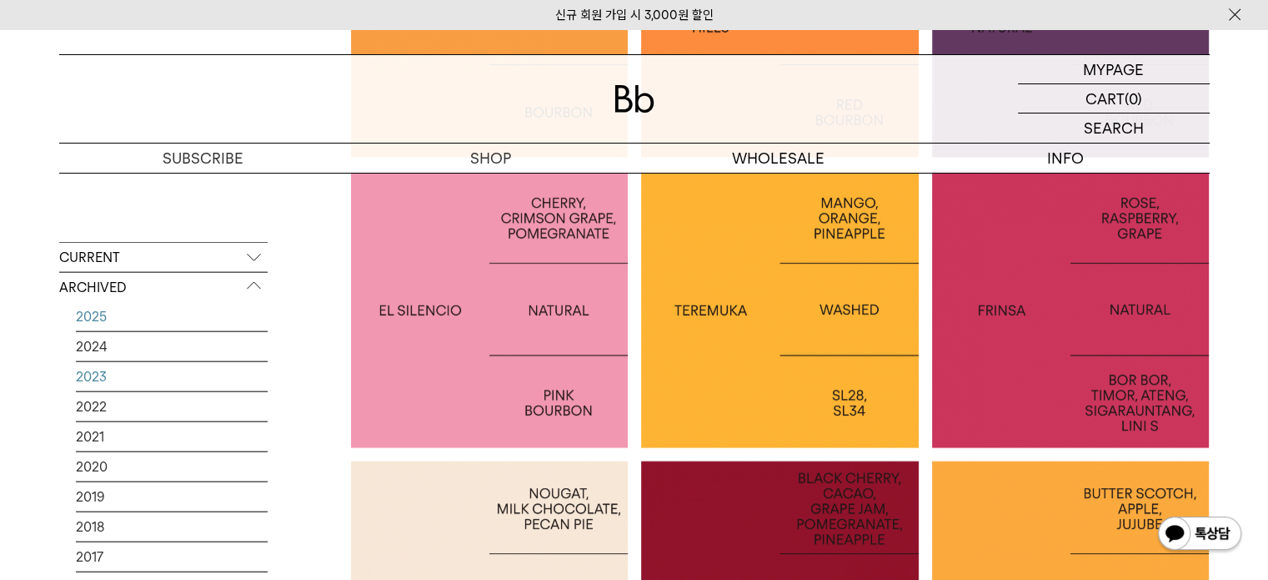
click at [97, 314] on link "2025" at bounding box center [172, 316] width 192 height 29
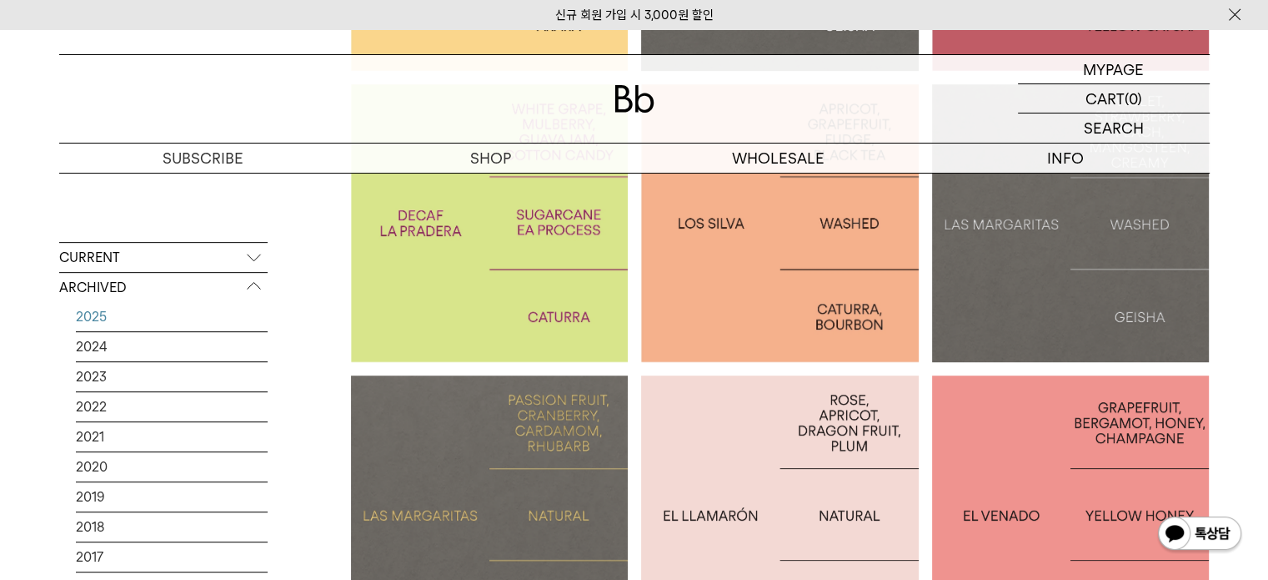
scroll to position [834, 0]
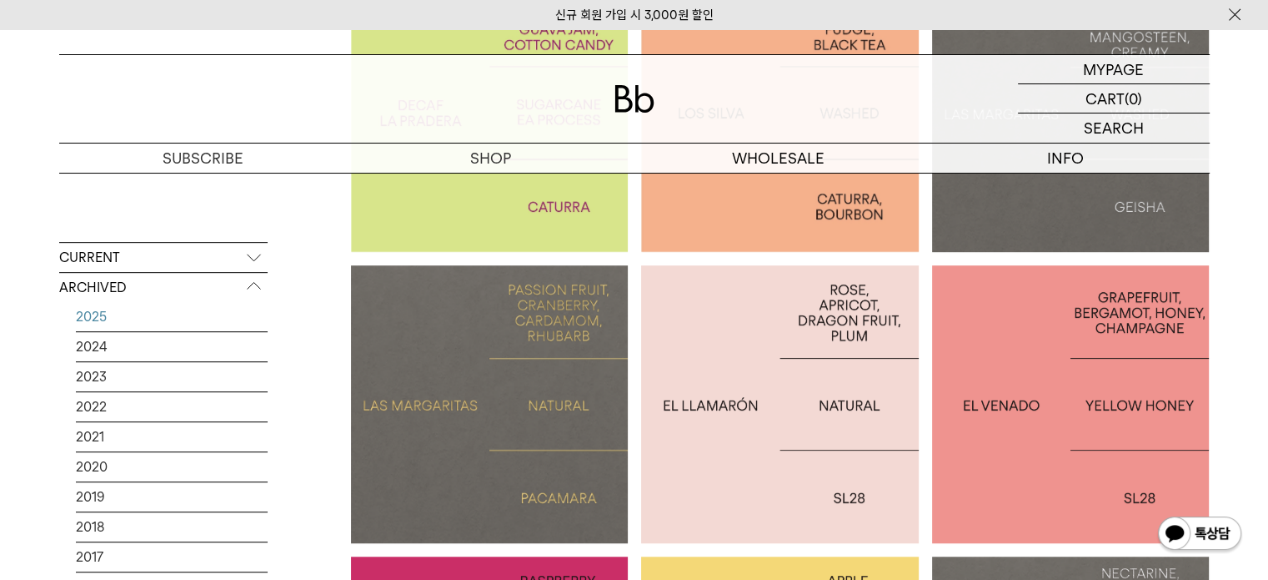
click at [399, 349] on div at bounding box center [490, 404] width 278 height 278
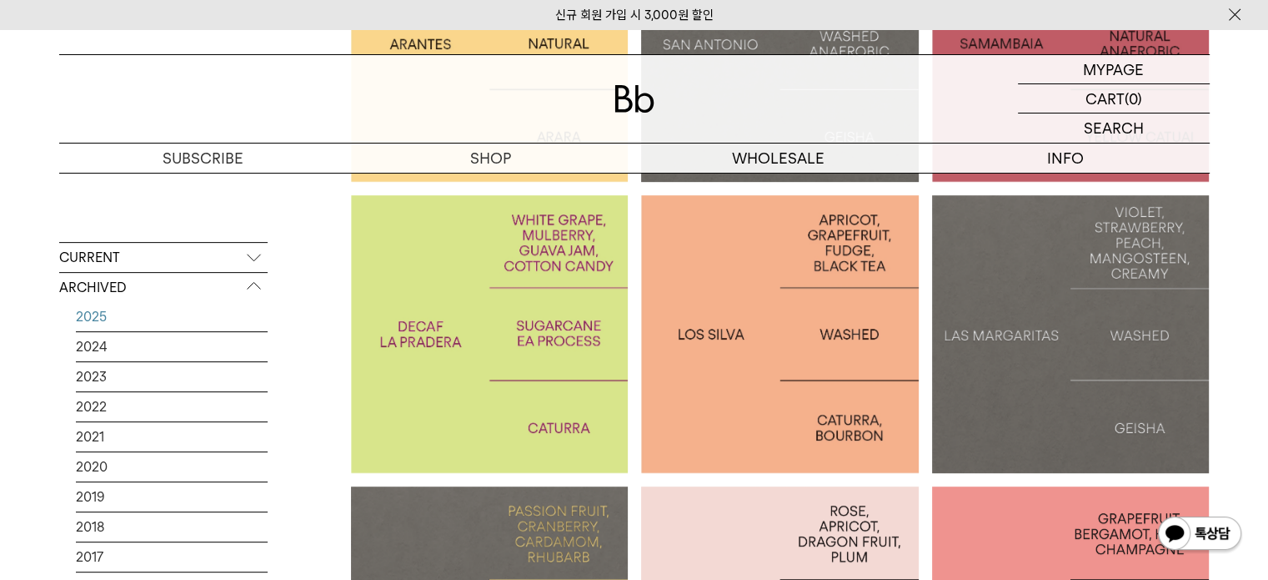
scroll to position [584, 0]
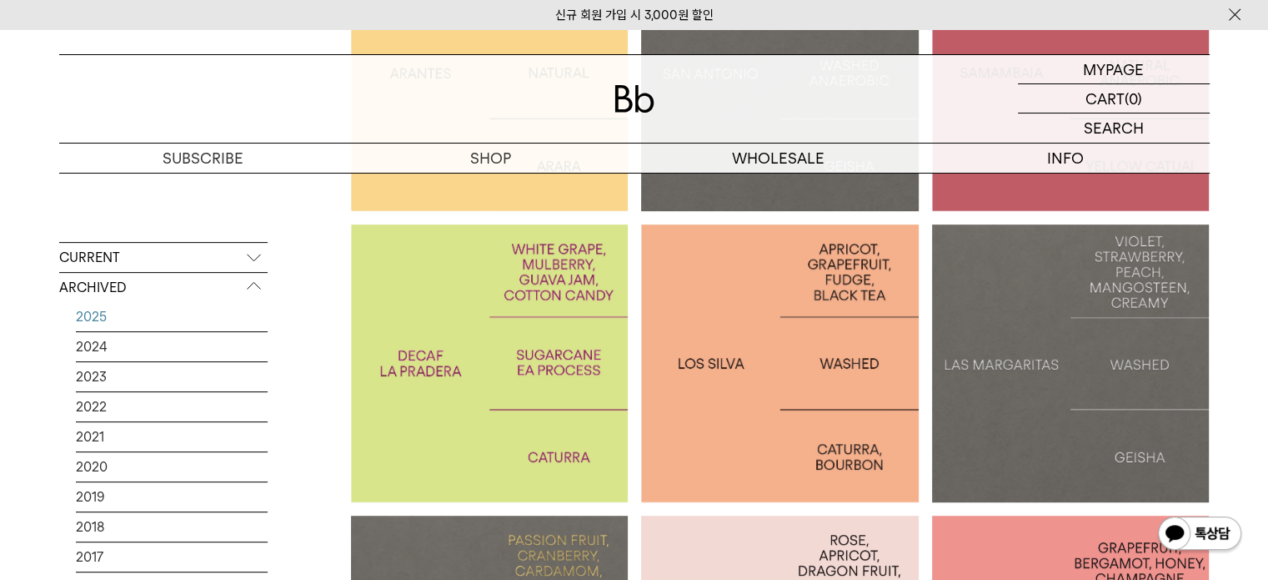
click at [964, 356] on p "LAS MARGARITAS: GEISHA" at bounding box center [1071, 363] width 278 height 24
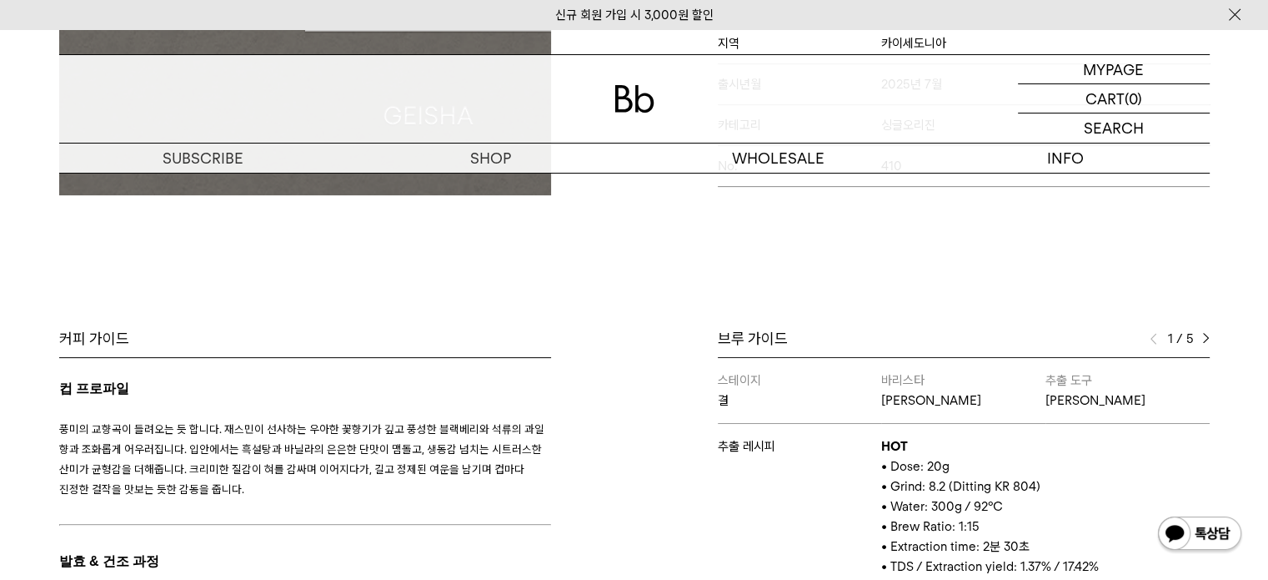
scroll to position [667, 0]
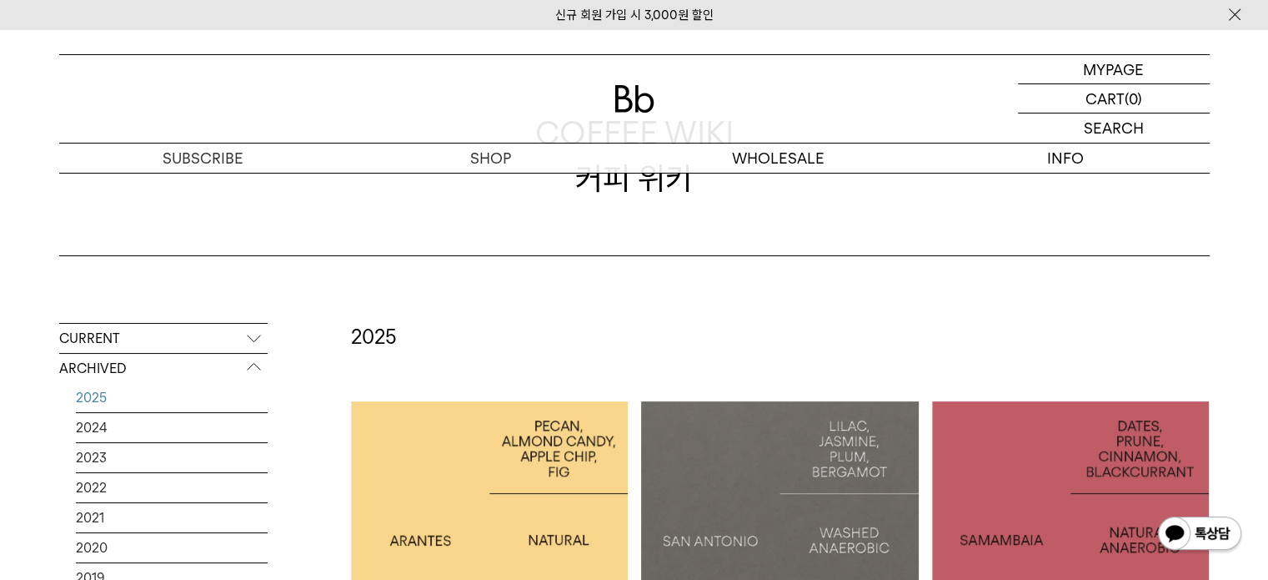
scroll to position [500, 0]
